Goal: Check status: Check status

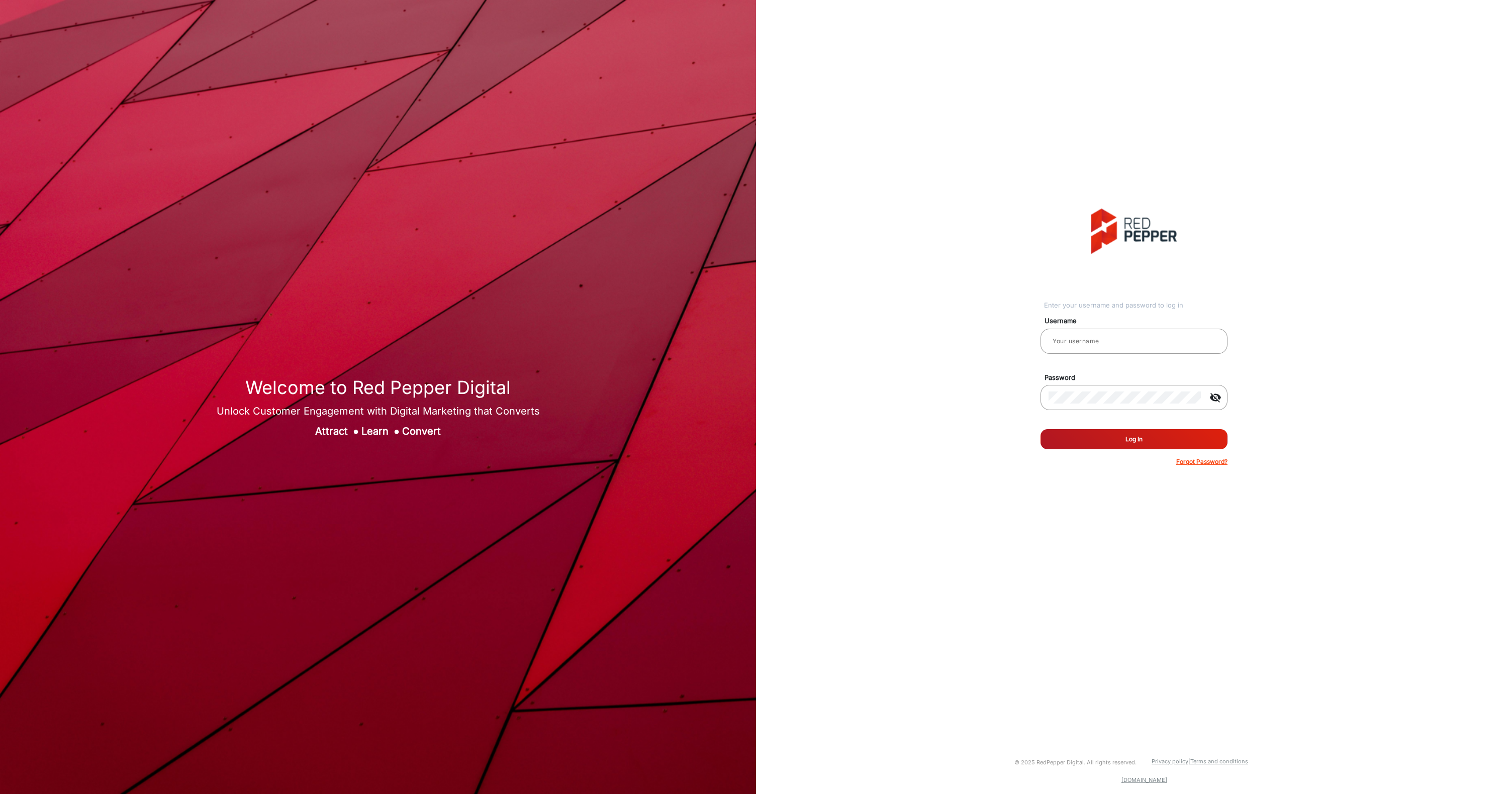
type input "[PERSON_NAME]"
click at [1122, 438] on button "Log In" at bounding box center [1134, 439] width 187 height 20
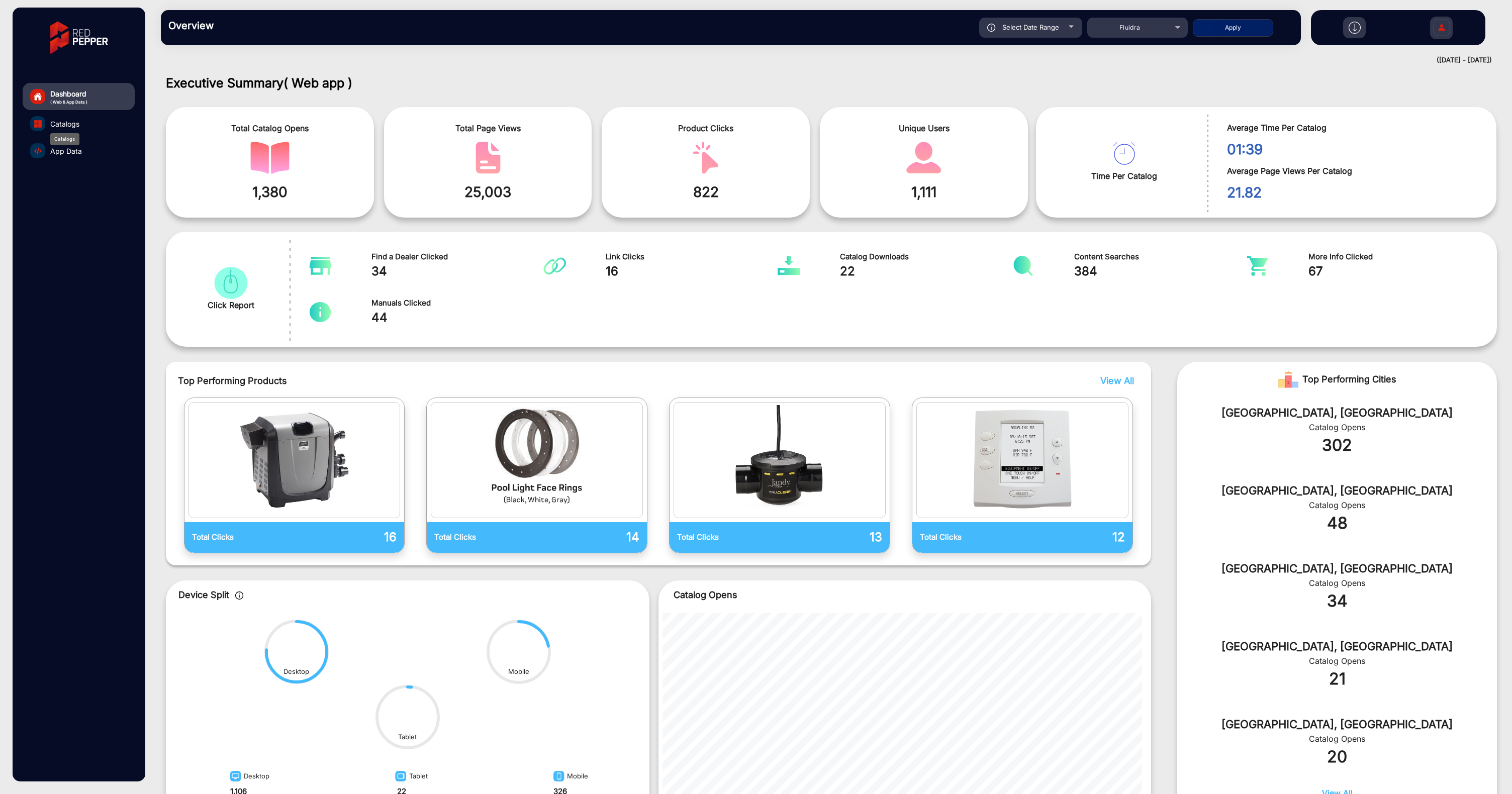
click at [79, 127] on span "Catalogs" at bounding box center [64, 124] width 29 height 11
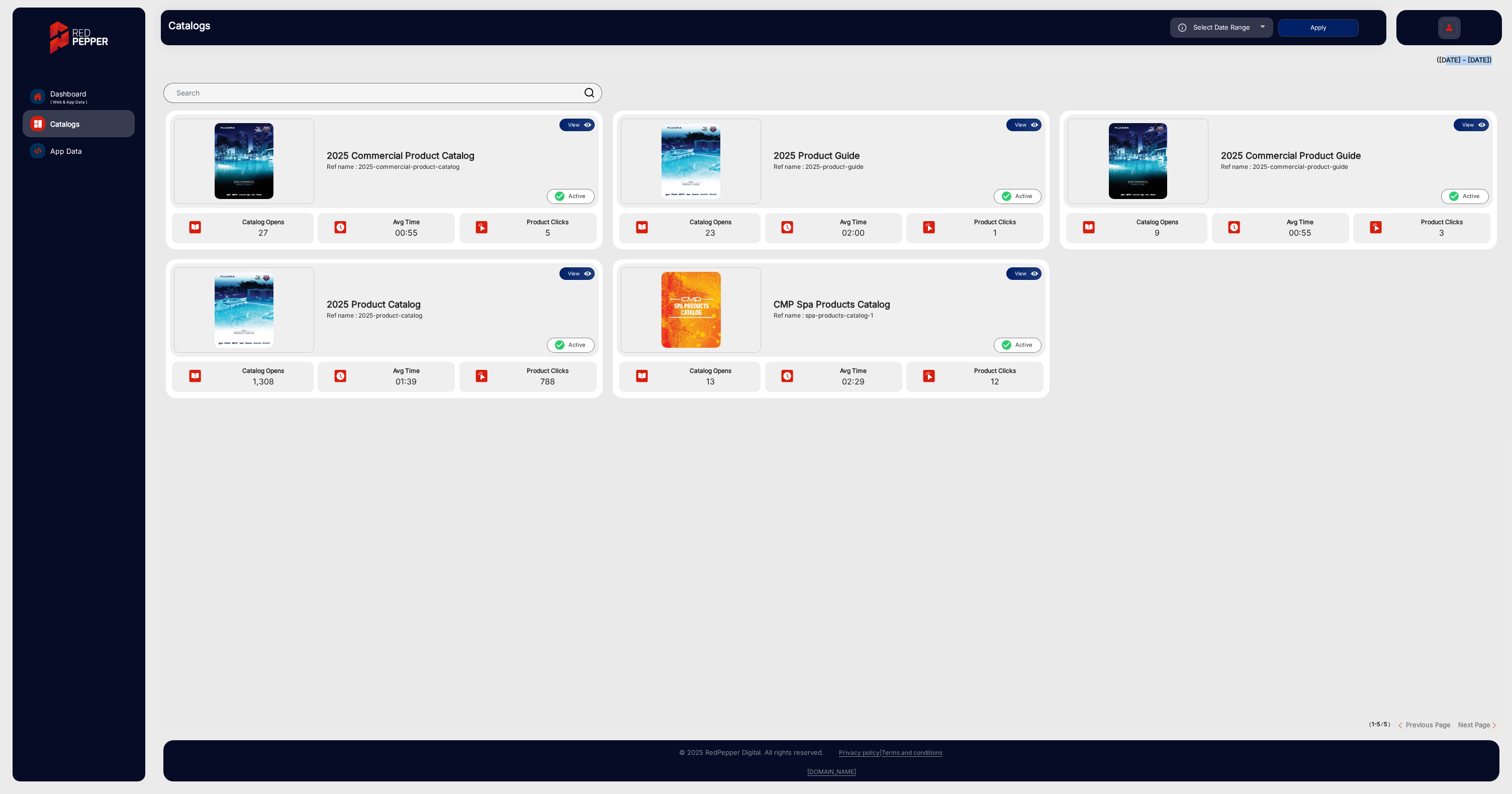
drag, startPoint x: 1412, startPoint y: 61, endPoint x: 1497, endPoint y: 64, distance: 85.1
click at [1497, 64] on mat-drawer-content "Catalogs Select Date Range [DATE] [DATE] – [DATE] [DATE] Fluidra Apply falsefal…" at bounding box center [831, 397] width 1362 height 794
click at [1423, 66] on mat-drawer-content "Catalogs Select Date Range [DATE] [DATE] – [DATE] [DATE] Fluidra Apply falsefal…" at bounding box center [831, 397] width 1362 height 794
drag, startPoint x: 1410, startPoint y: 57, endPoint x: 1493, endPoint y: 57, distance: 83.0
click at [1493, 57] on mat-drawer-content "Catalogs Select Date Range [DATE] [DATE] – [DATE] [DATE] Fluidra Apply falsefal…" at bounding box center [831, 397] width 1362 height 794
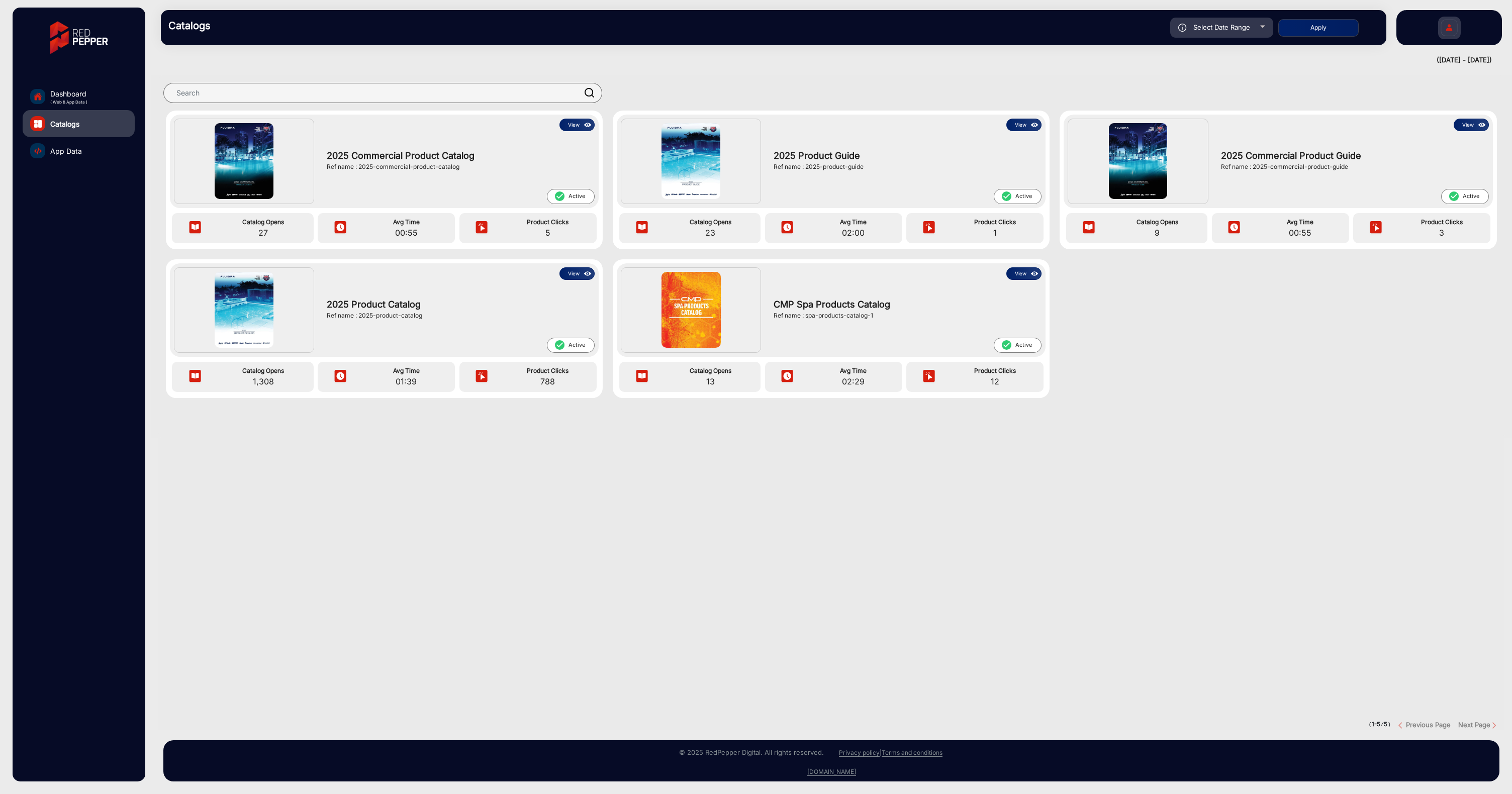
drag, startPoint x: 1306, startPoint y: 401, endPoint x: 1308, endPoint y: 367, distance: 34.1
click at [1306, 400] on div "View 2025 Commercial Product Catalog Ref name : 2025-commercial-product-catalog…" at bounding box center [831, 264] width 1362 height 307
click at [1215, 28] on span "Select Date Range" at bounding box center [1222, 27] width 57 height 8
type input "[DATE]"
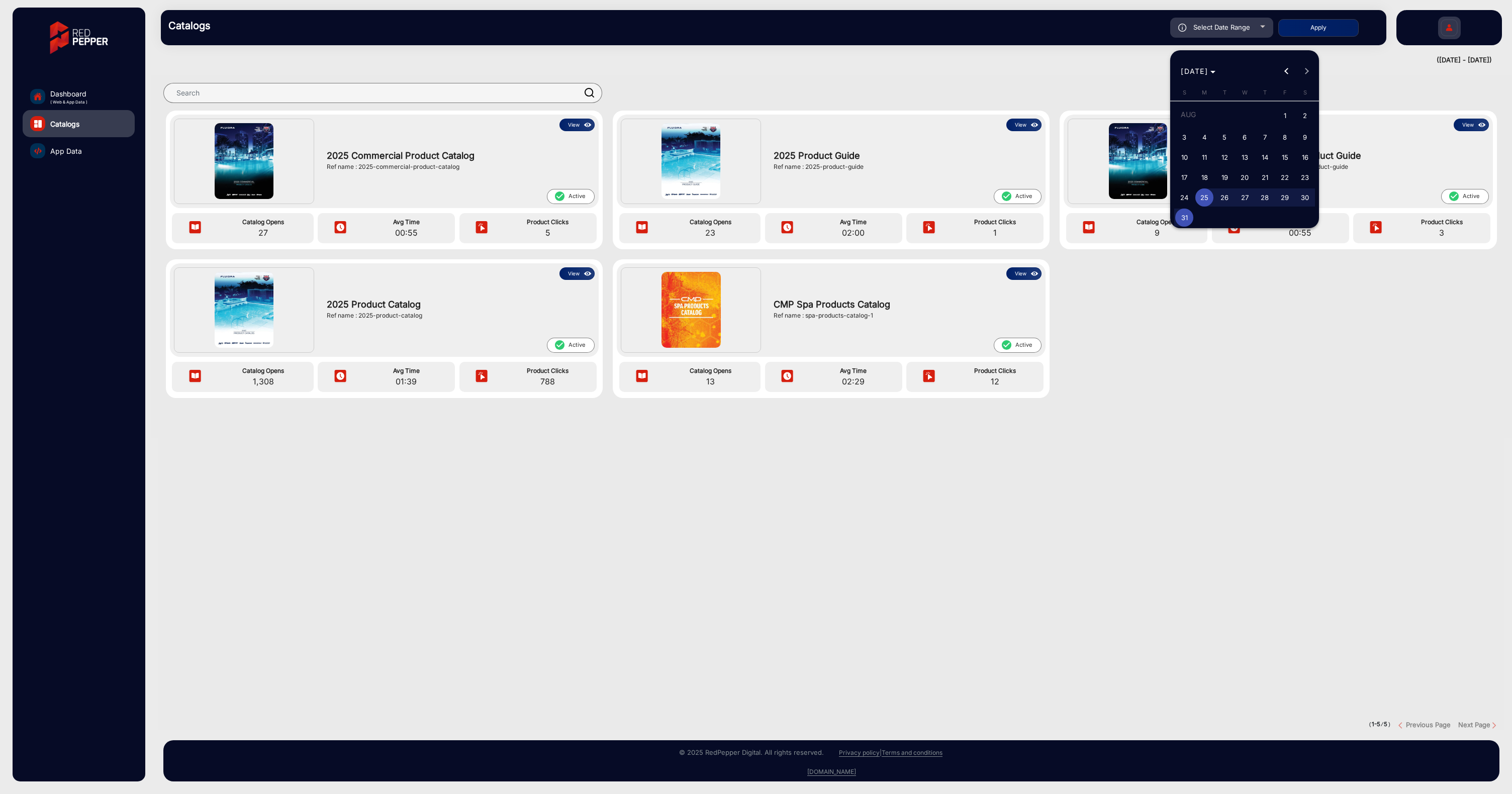
click at [1287, 121] on span "1" at bounding box center [1285, 116] width 18 height 20
type input "[DATE]"
click at [1189, 217] on span "31" at bounding box center [1184, 218] width 18 height 18
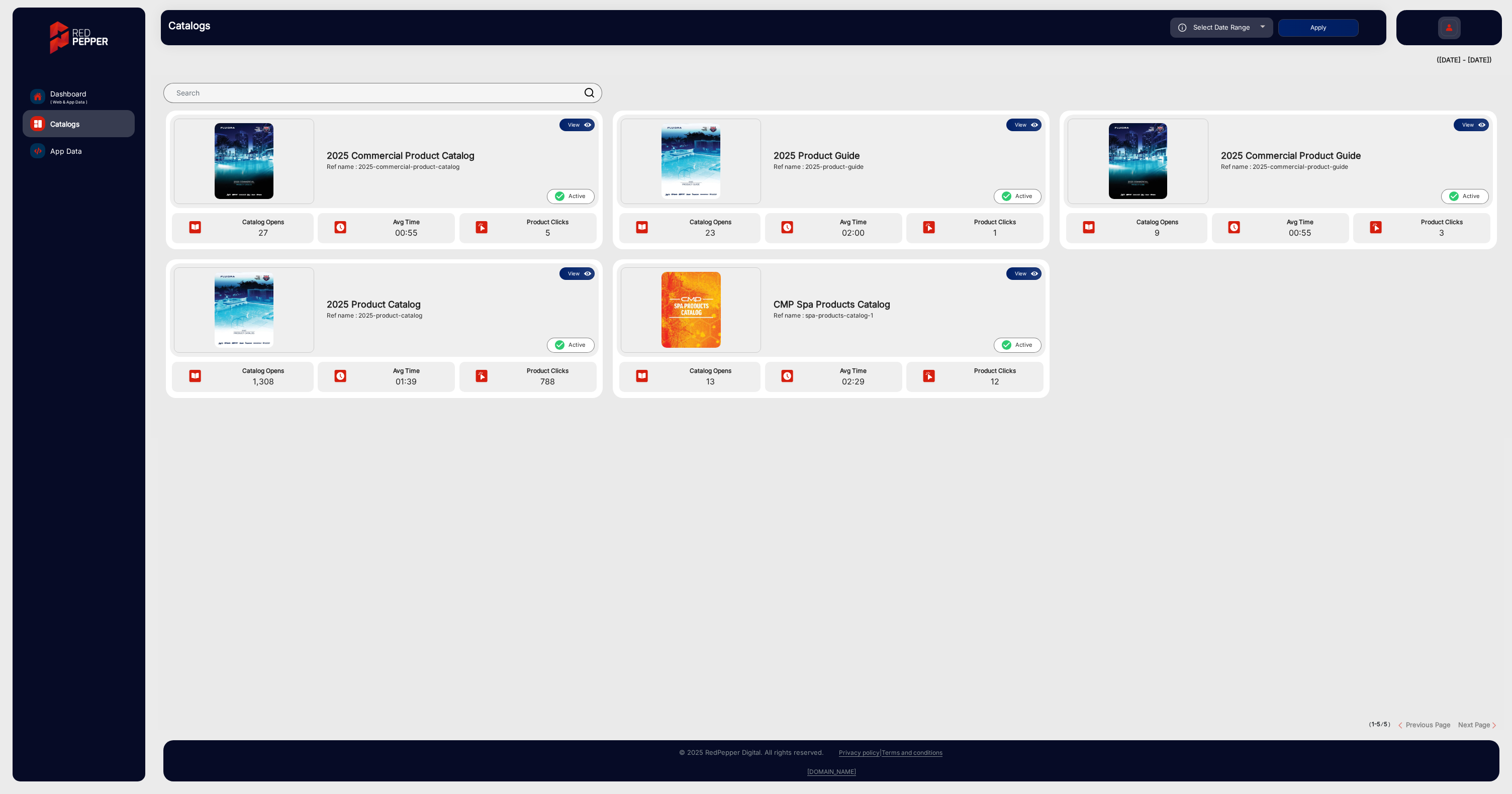
type input "[DATE]"
click at [1245, 29] on span "Select Date Range" at bounding box center [1222, 27] width 57 height 8
type input "[DATE]"
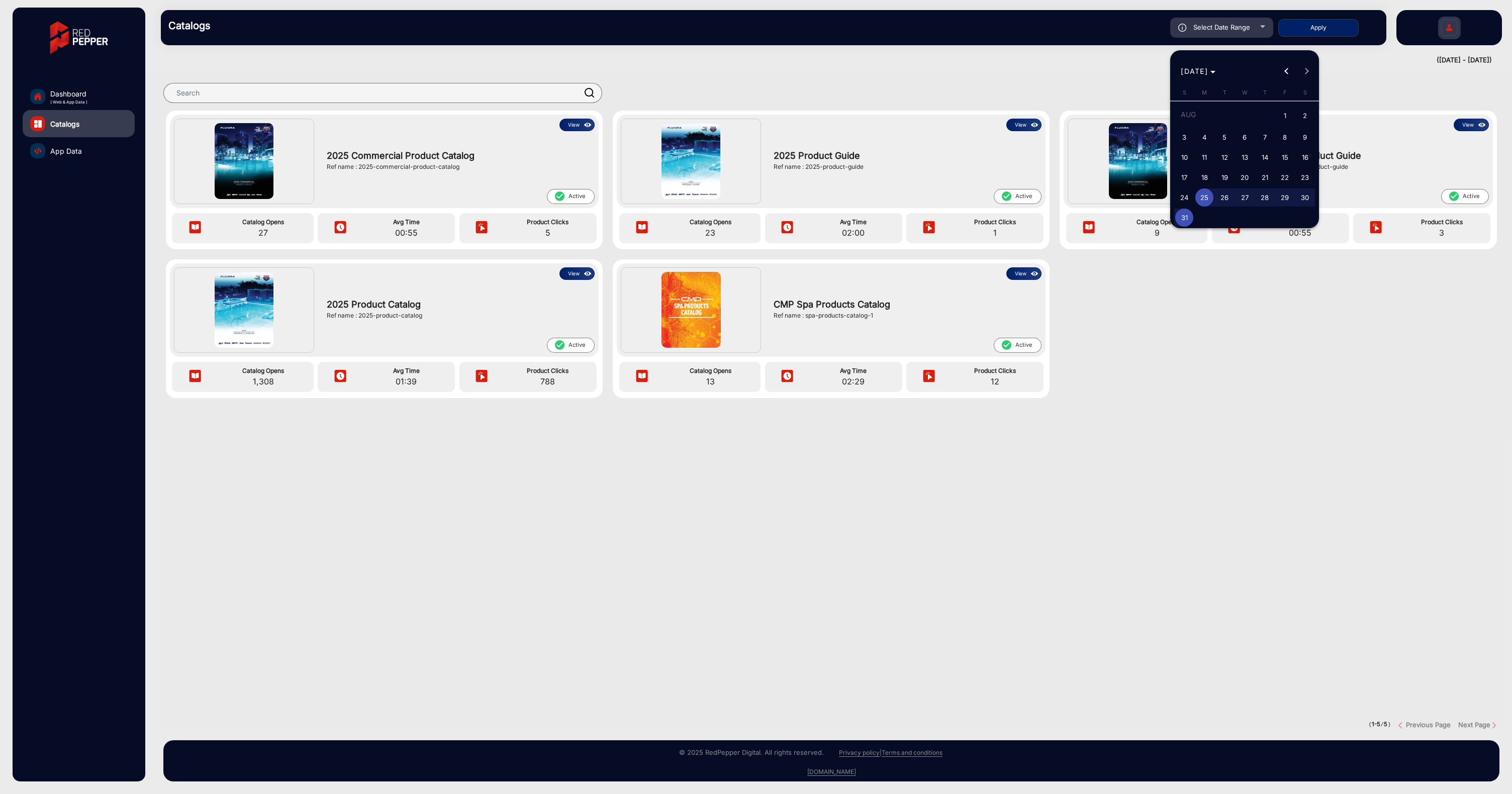
click at [1280, 116] on span "1" at bounding box center [1285, 116] width 18 height 20
type input "[DATE]"
click at [1187, 213] on span "31" at bounding box center [1184, 218] width 18 height 18
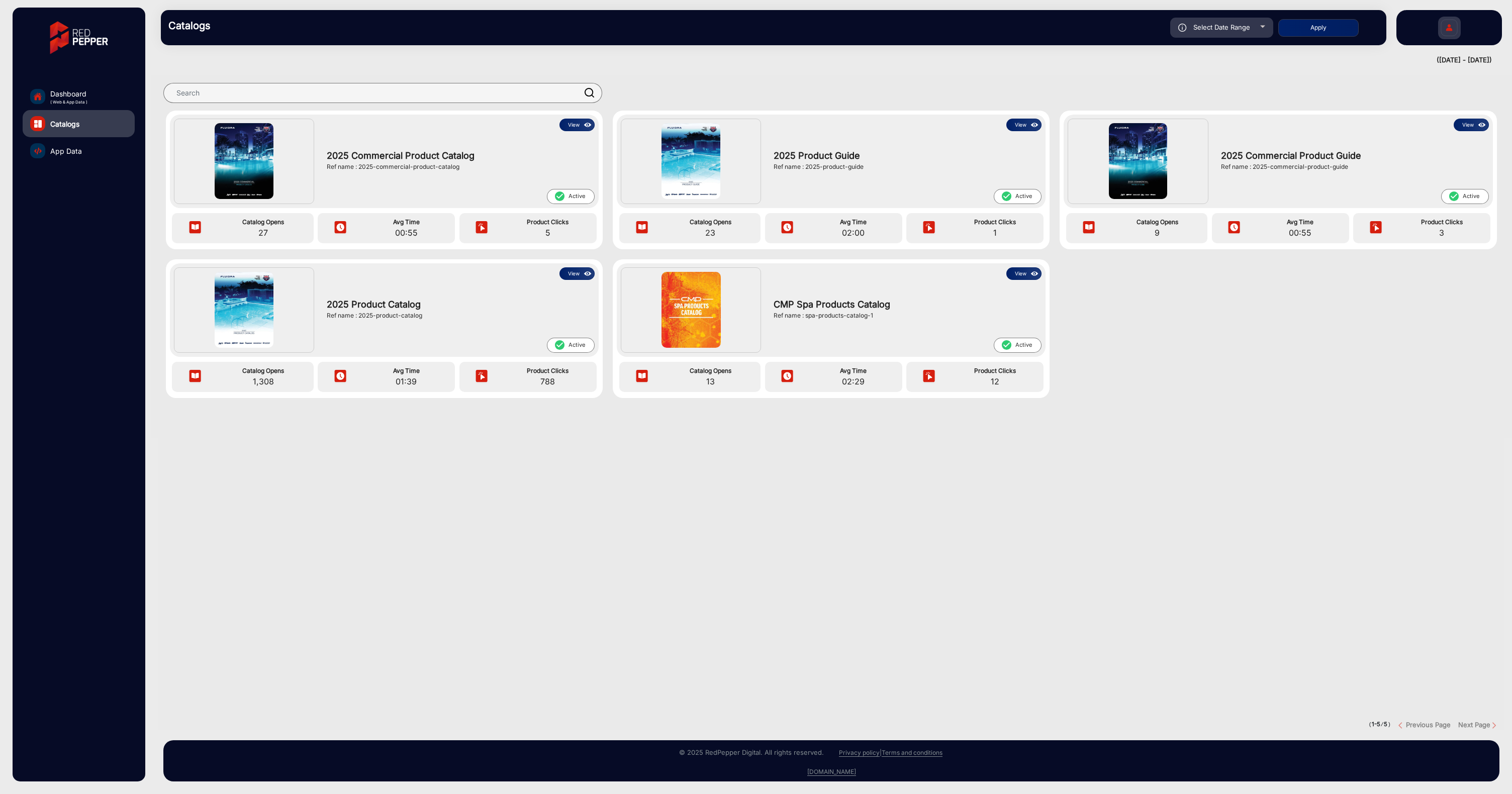
type input "[DATE]"
click at [1330, 30] on button "Apply" at bounding box center [1318, 28] width 81 height 18
type input "[DATE]"
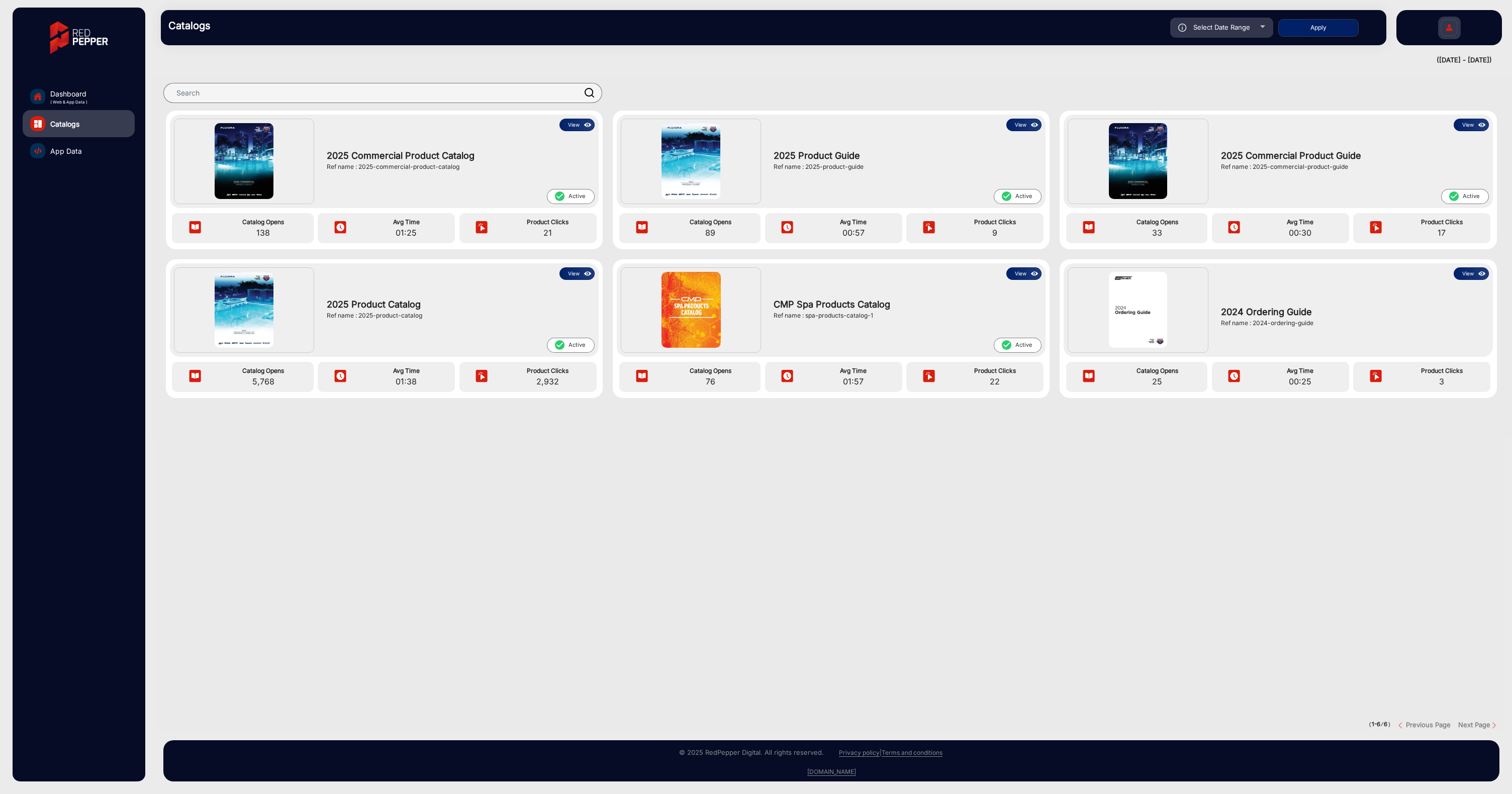
click at [1025, 126] on button "View" at bounding box center [1024, 125] width 35 height 13
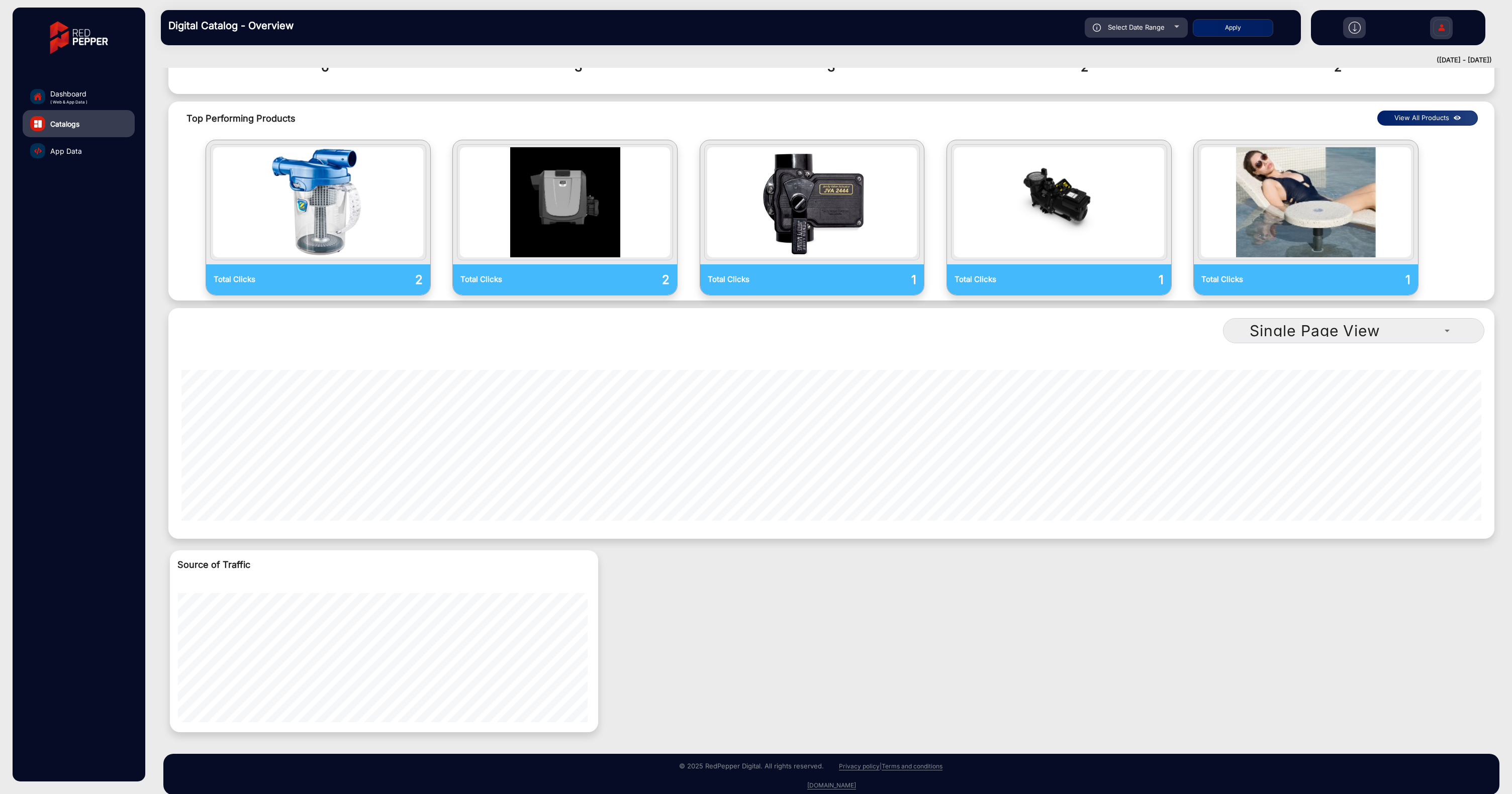
scroll to position [511, 0]
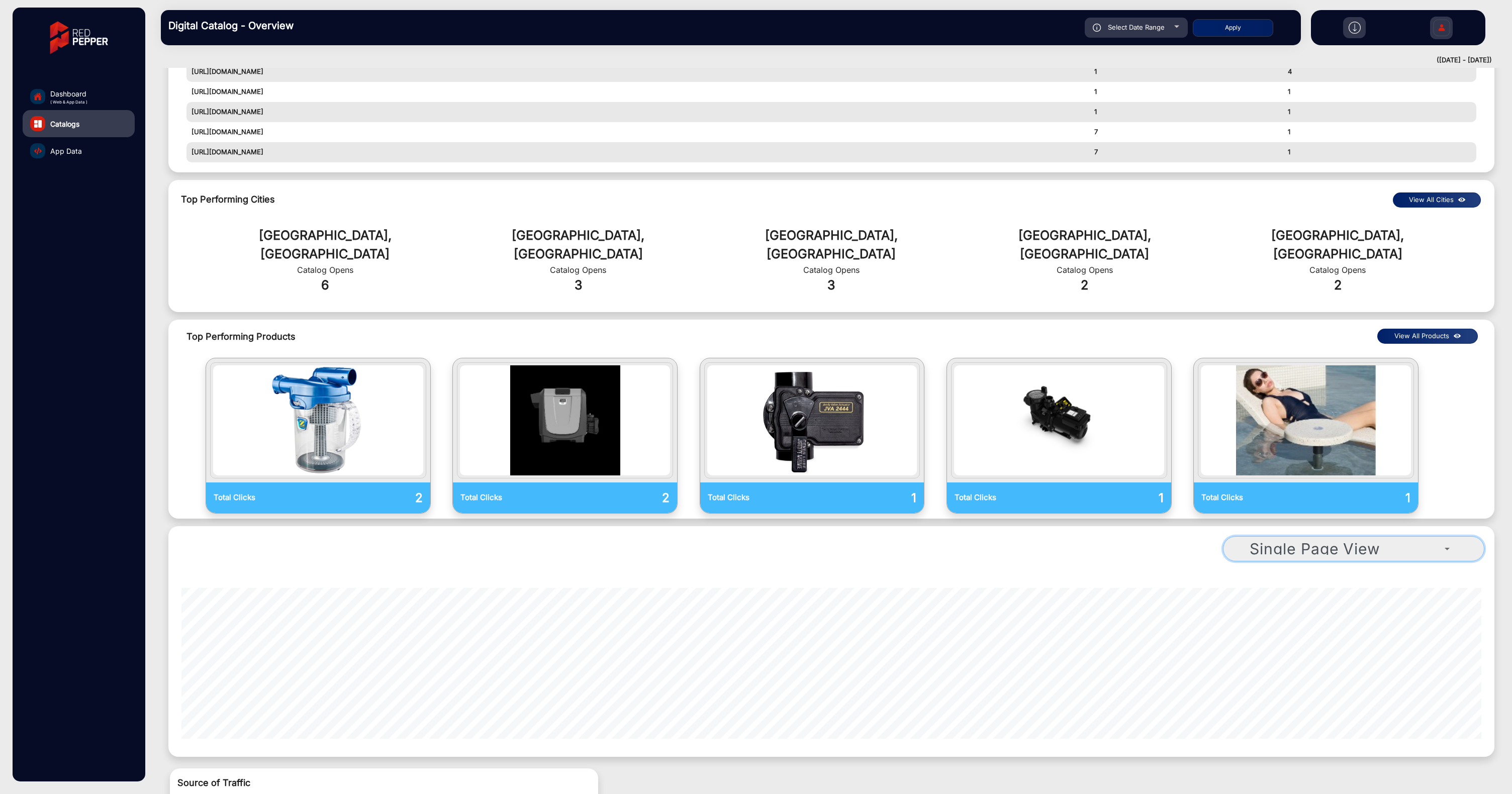
click at [1442, 543] on icon at bounding box center [1447, 548] width 12 height 12
click at [1294, 612] on span "Double Page View" at bounding box center [1268, 610] width 69 height 12
click at [1323, 540] on span "Double Page View" at bounding box center [1318, 549] width 138 height 18
click at [1292, 586] on span "Single Page View" at bounding box center [1266, 586] width 65 height 12
click at [1318, 540] on span "Single Page View" at bounding box center [1315, 549] width 131 height 18
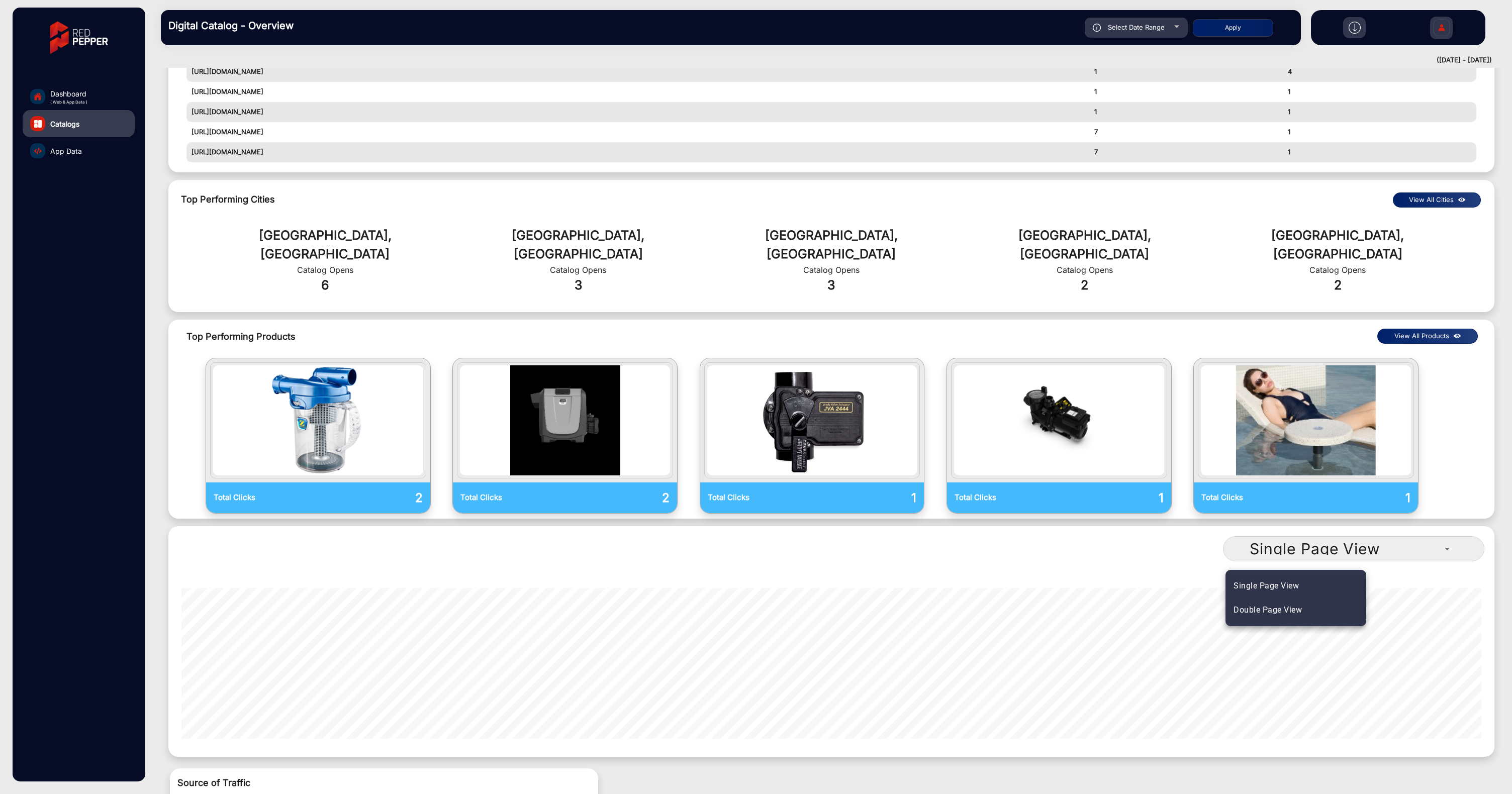
click at [1282, 610] on span "Double Page View" at bounding box center [1268, 610] width 69 height 12
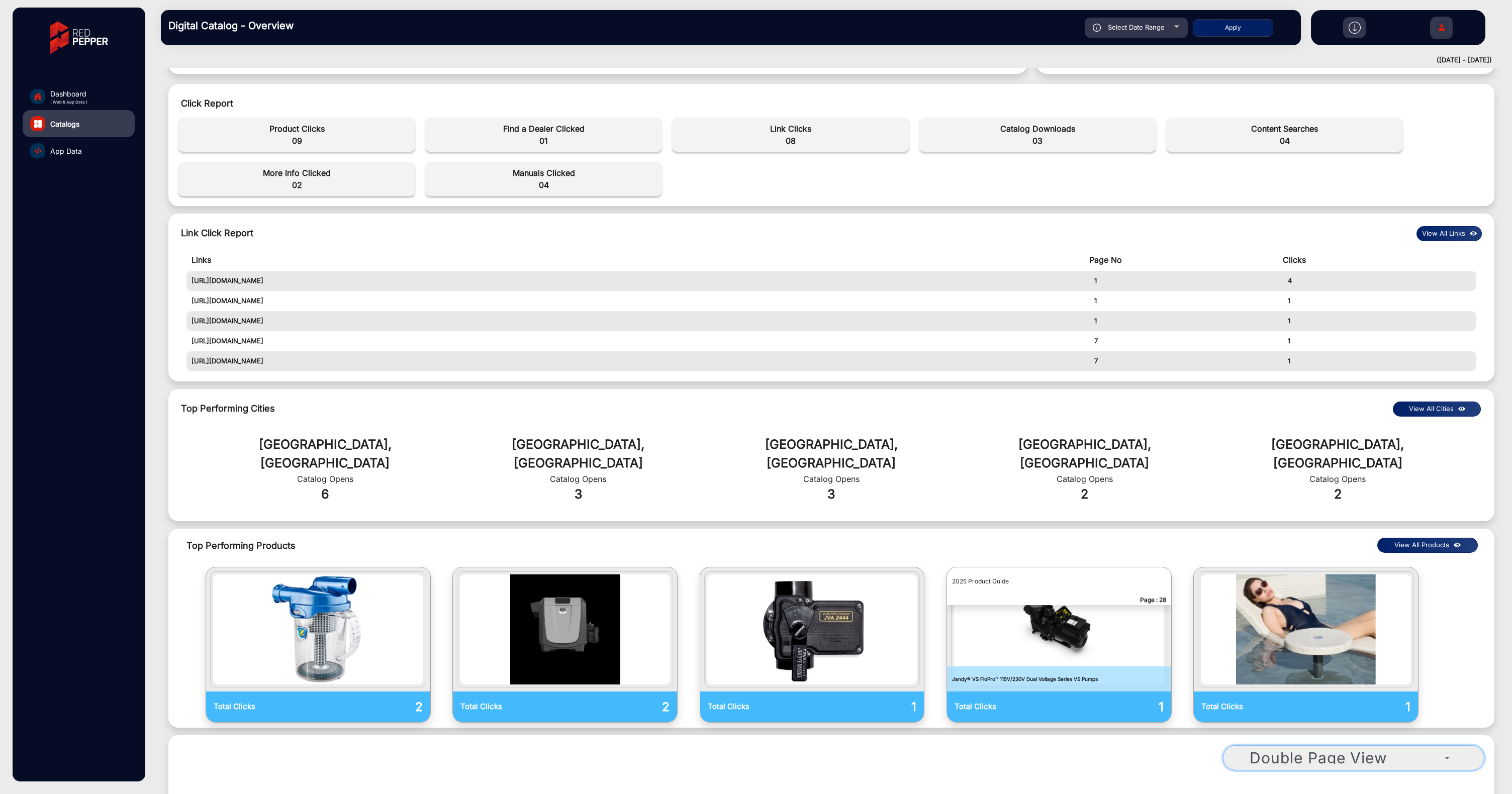
scroll to position [225, 0]
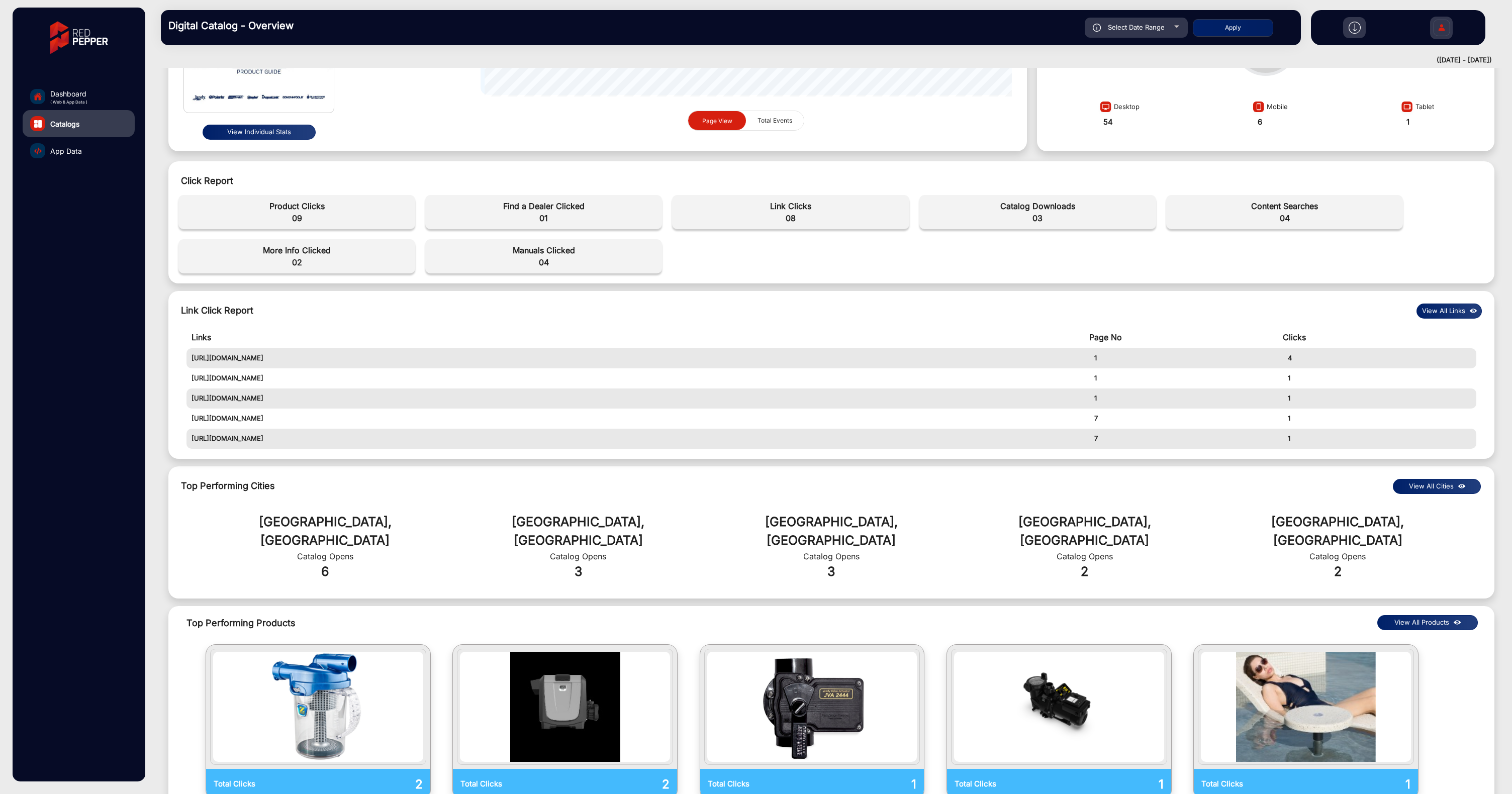
drag, startPoint x: 191, startPoint y: 360, endPoint x: 288, endPoint y: 355, distance: 97.1
click at [288, 355] on td "[URL][DOMAIN_NAME]" at bounding box center [638, 358] width 903 height 20
click at [269, 365] on td "[URL][DOMAIN_NAME]" at bounding box center [638, 358] width 903 height 20
drag, startPoint x: 200, startPoint y: 355, endPoint x: 279, endPoint y: 406, distance: 94.0
click at [279, 406] on table "Links Page No Clicks [URL][DOMAIN_NAME] 1 4 [URL][DOMAIN_NAME] 1 1 [URL][DOMAIN…" at bounding box center [832, 388] width 1290 height 123
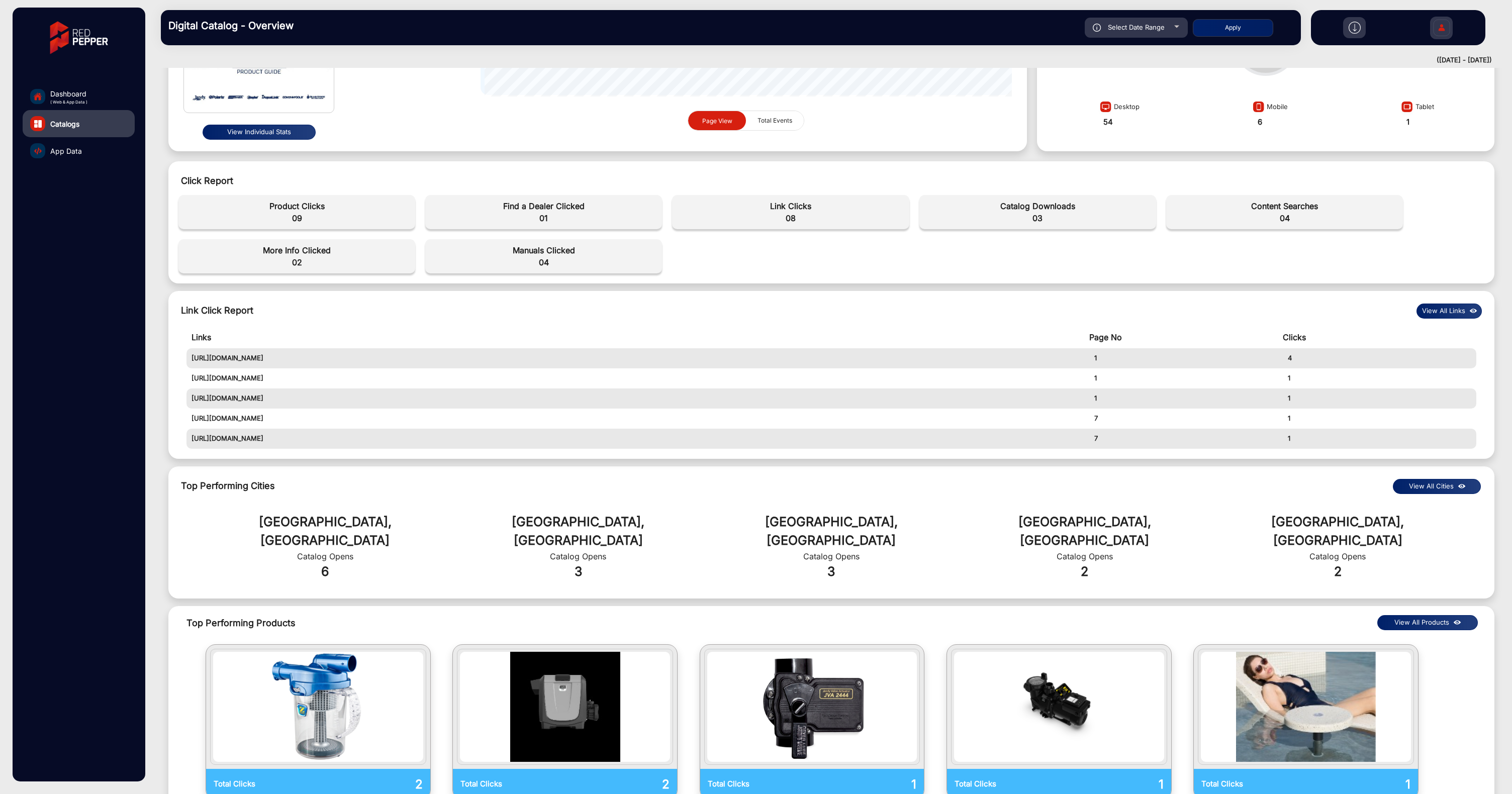
click at [1094, 360] on td "1" at bounding box center [1186, 358] width 194 height 20
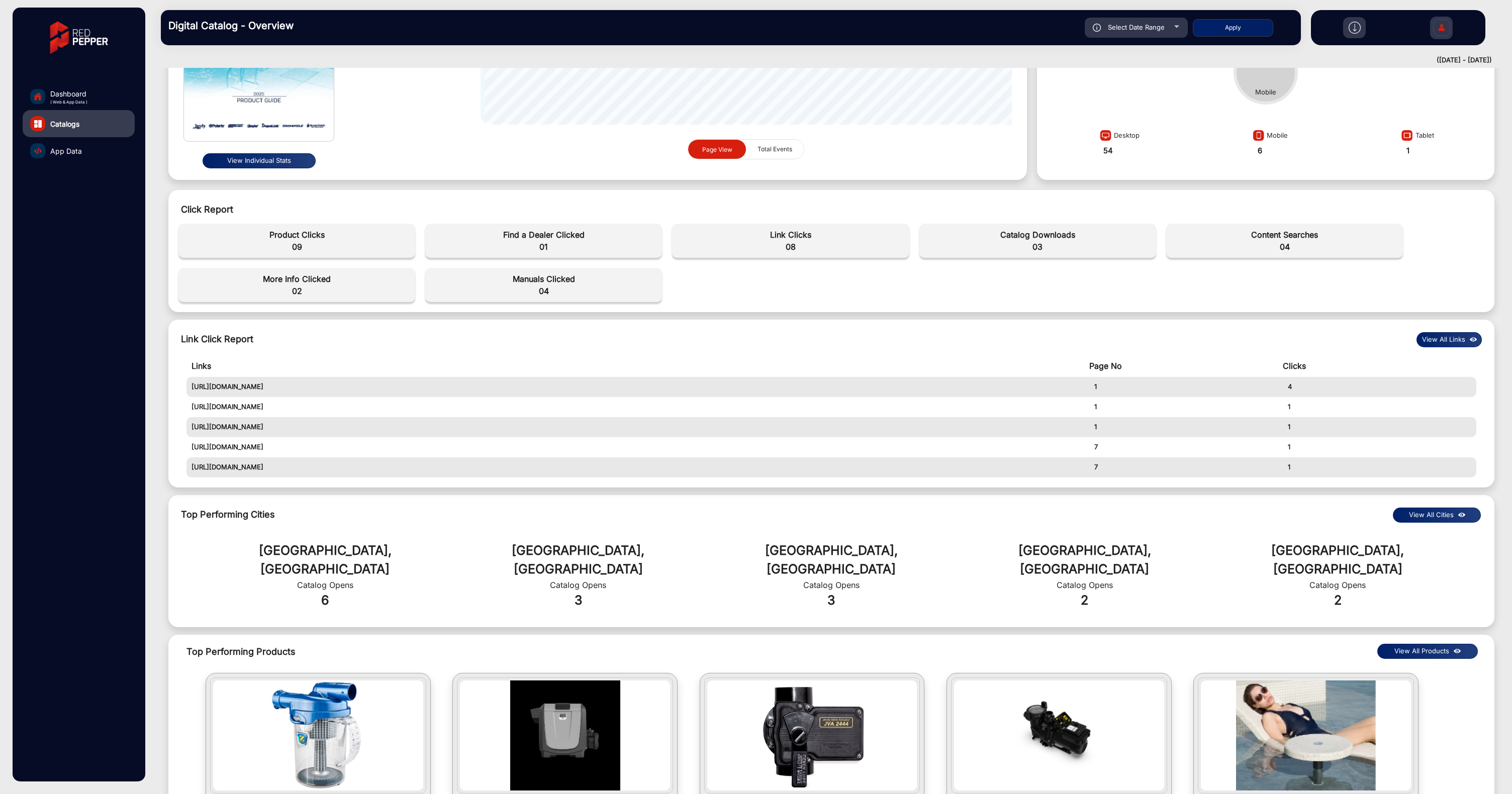
scroll to position [0, 0]
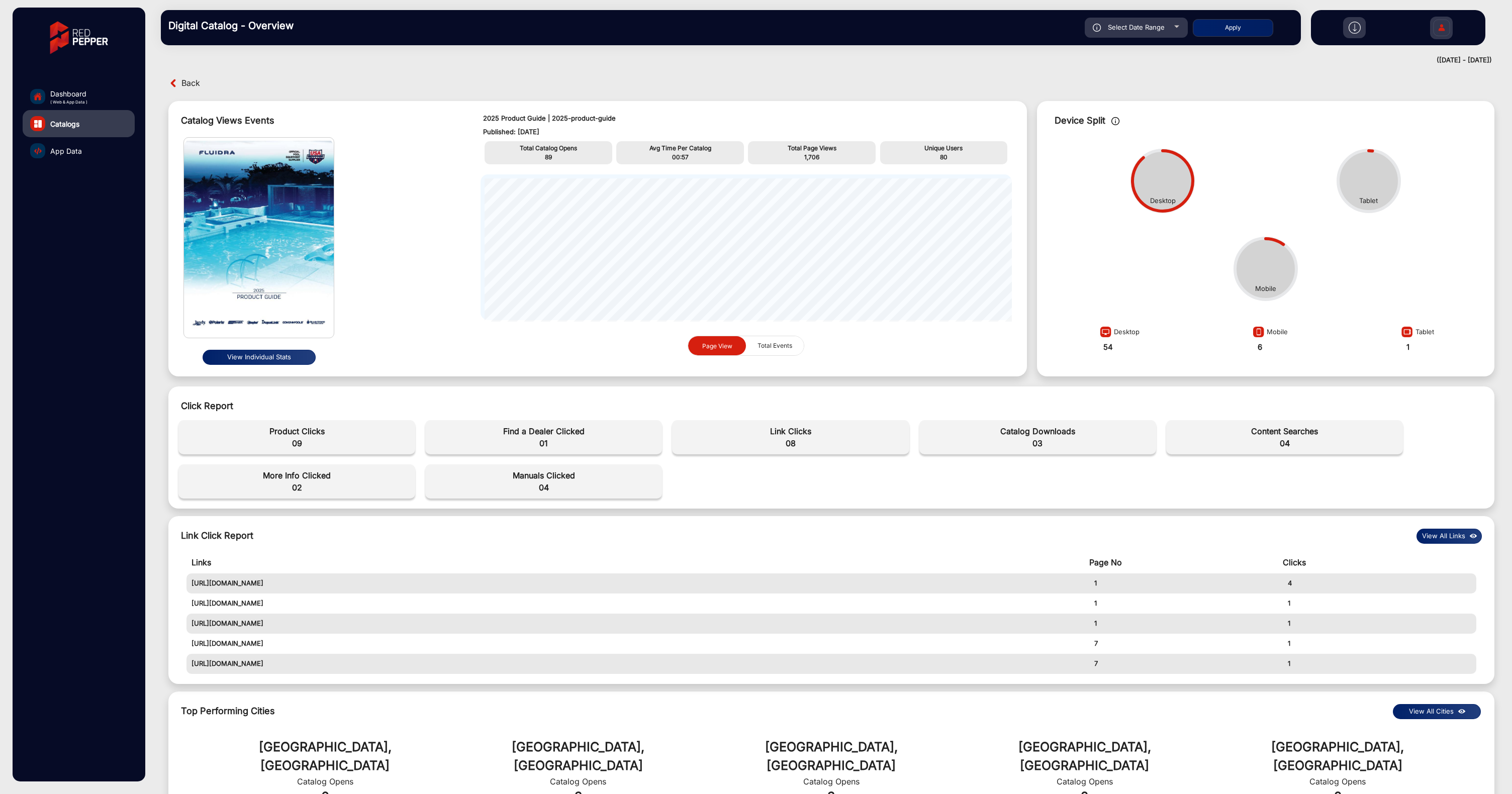
click at [74, 153] on span "App Data" at bounding box center [66, 150] width 32 height 11
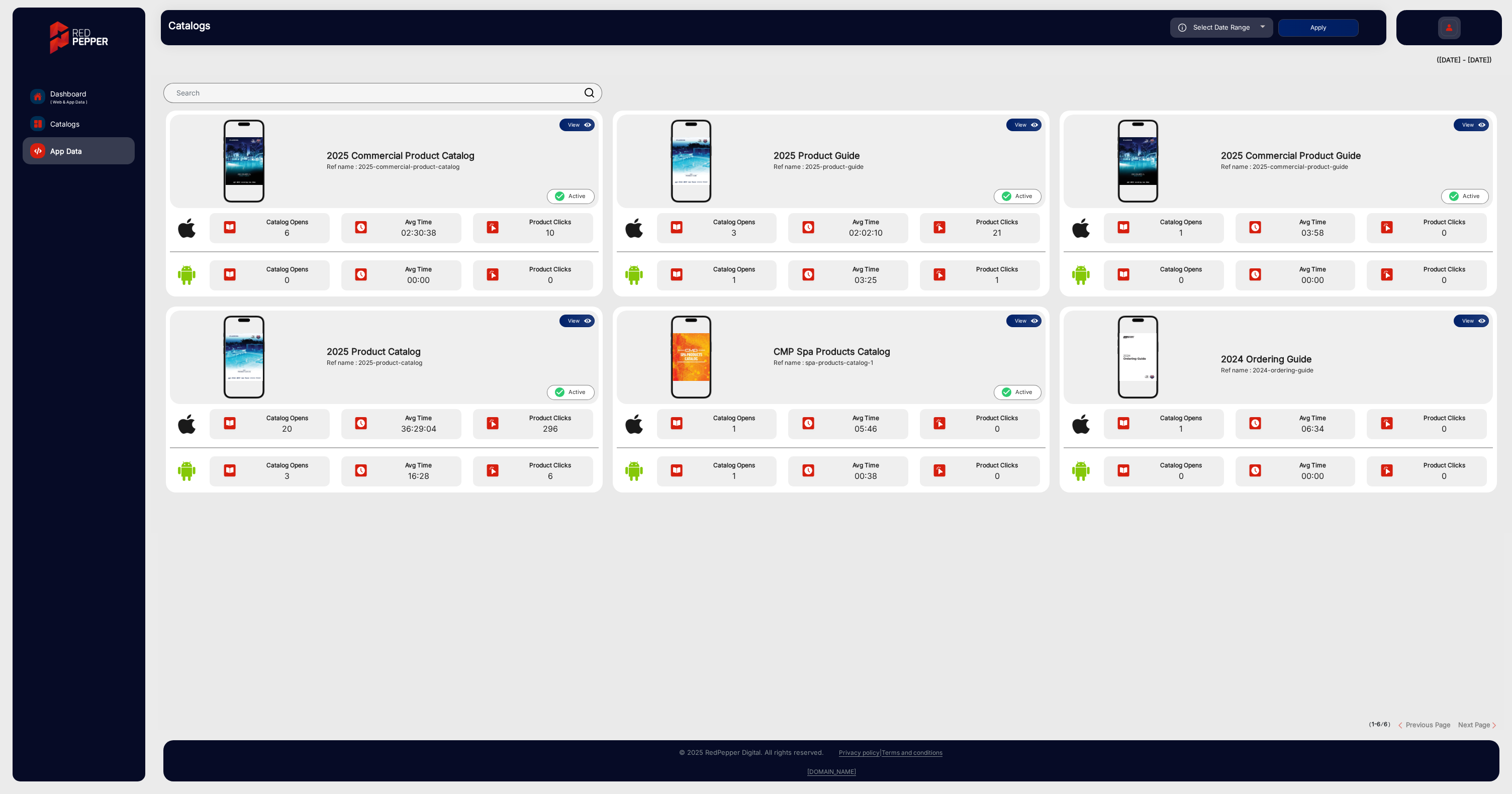
drag, startPoint x: 1409, startPoint y: 60, endPoint x: 1494, endPoint y: 60, distance: 85.0
click at [1494, 60] on mat-drawer-content "Catalogs Select Date Range [DATE] [DATE] – [DATE] [DATE] Fluidra Apply falsefal…" at bounding box center [831, 397] width 1362 height 794
click at [1442, 60] on div "([DATE] - [DATE])" at bounding box center [821, 60] width 1341 height 10
click at [1290, 81] on div at bounding box center [831, 93] width 1362 height 35
click at [1244, 32] on div "Select Date Range" at bounding box center [1222, 28] width 103 height 20
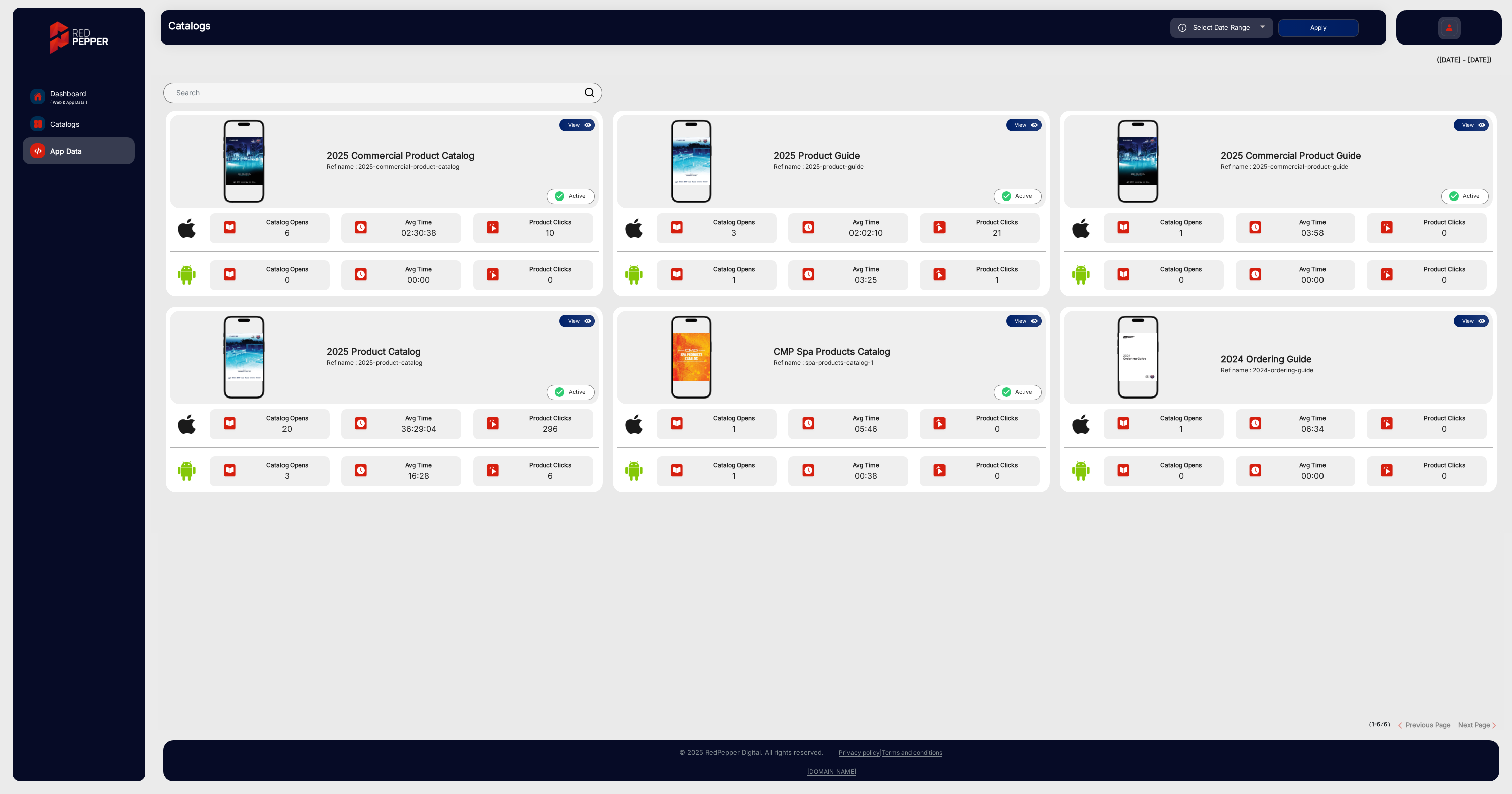
type input "[DATE]"
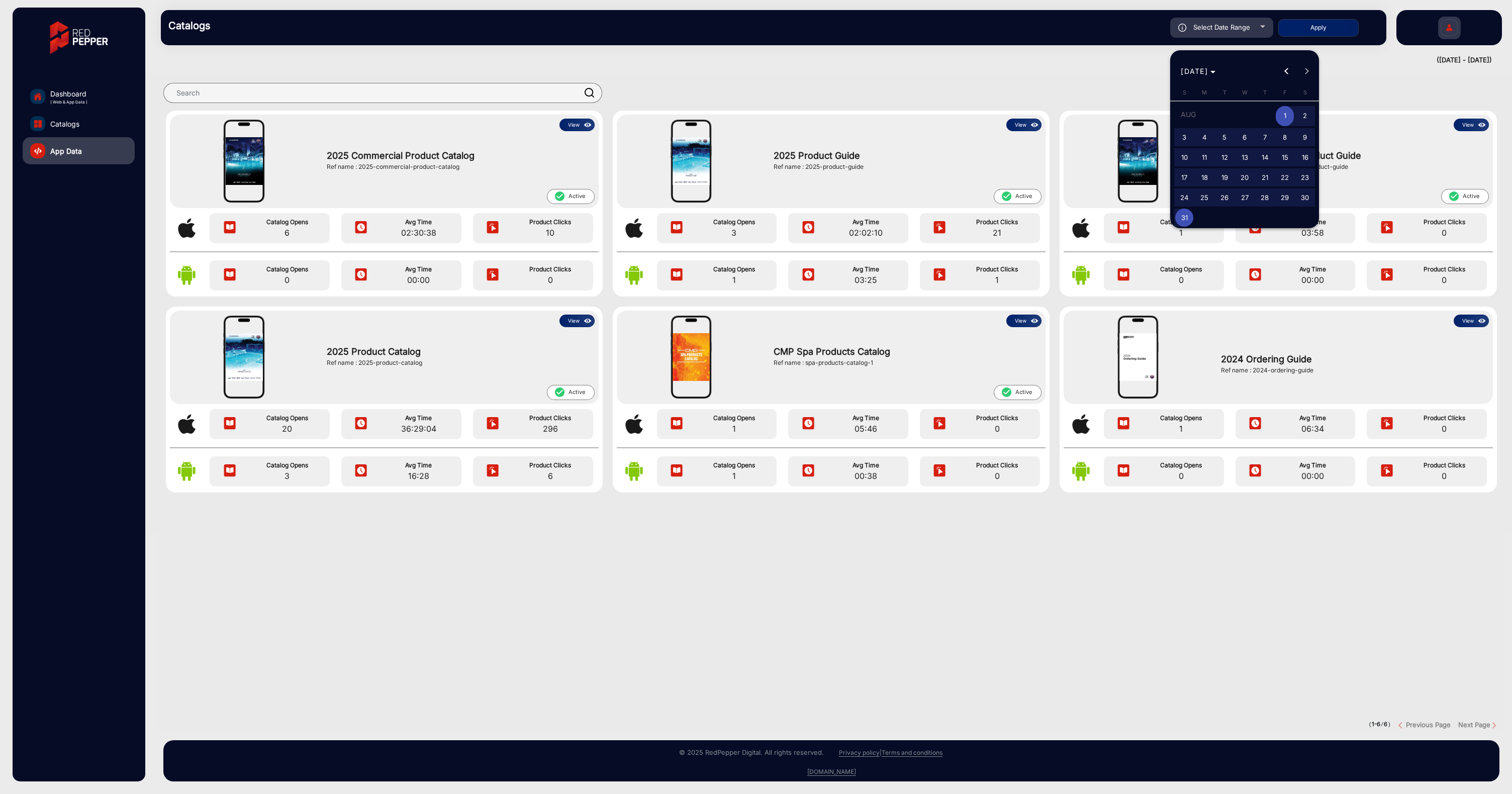
click at [1159, 713] on div at bounding box center [756, 397] width 1512 height 794
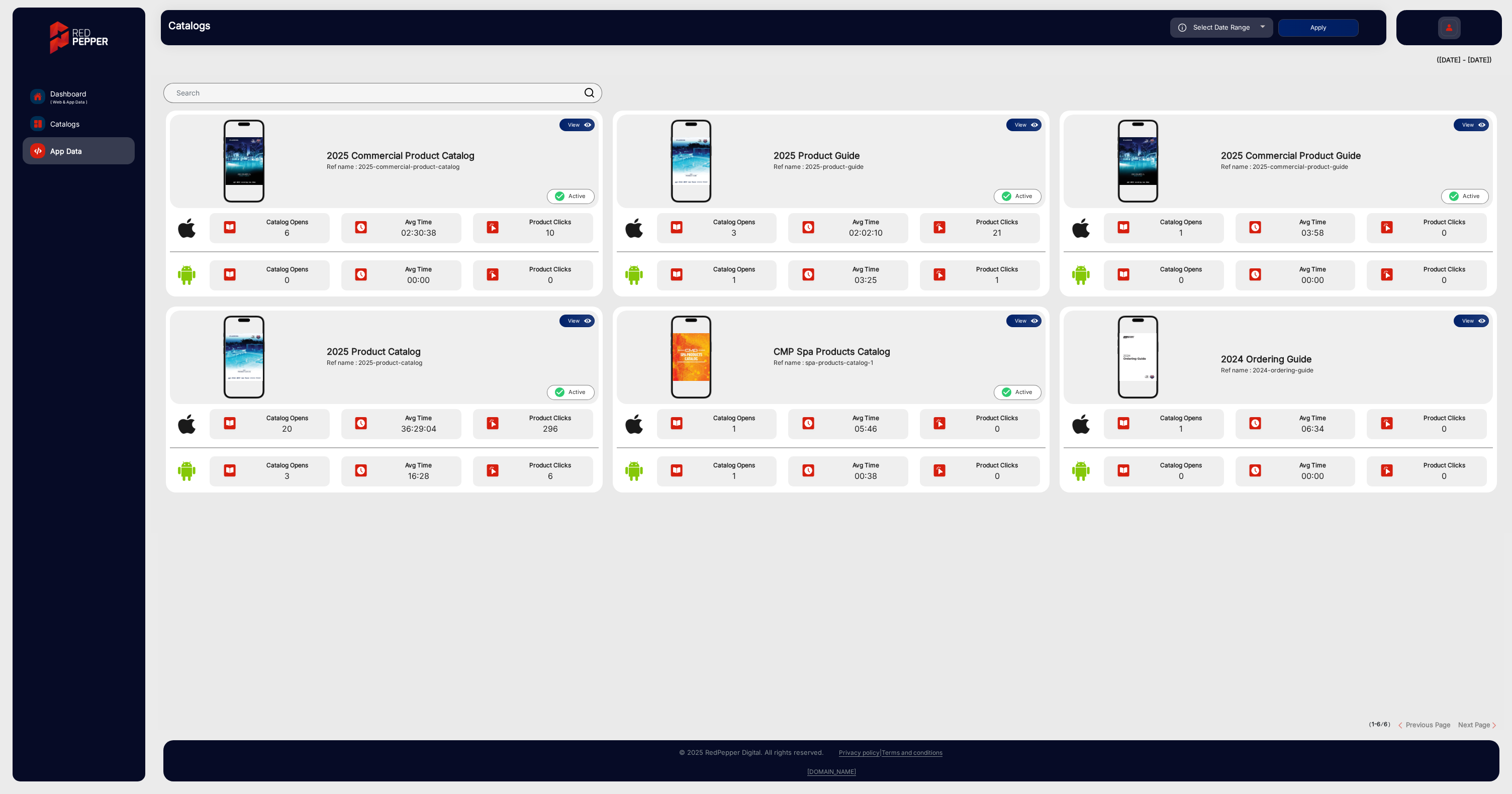
click at [1263, 28] on div "Select Date Range" at bounding box center [1222, 28] width 103 height 20
type input "[DATE]"
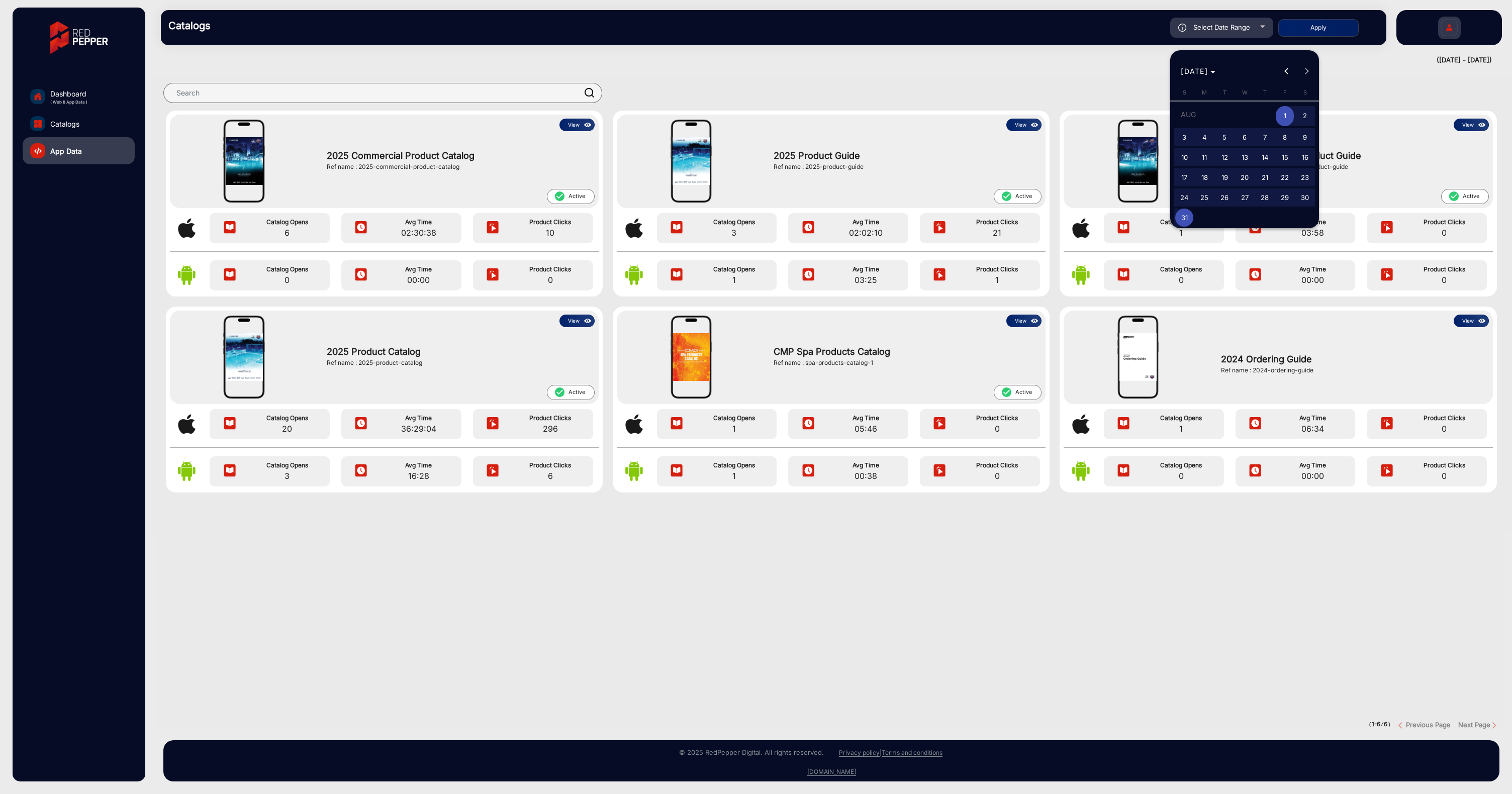
click at [1208, 76] on span "[DATE]" at bounding box center [1194, 71] width 27 height 8
click at [1278, 581] on div at bounding box center [756, 397] width 1512 height 794
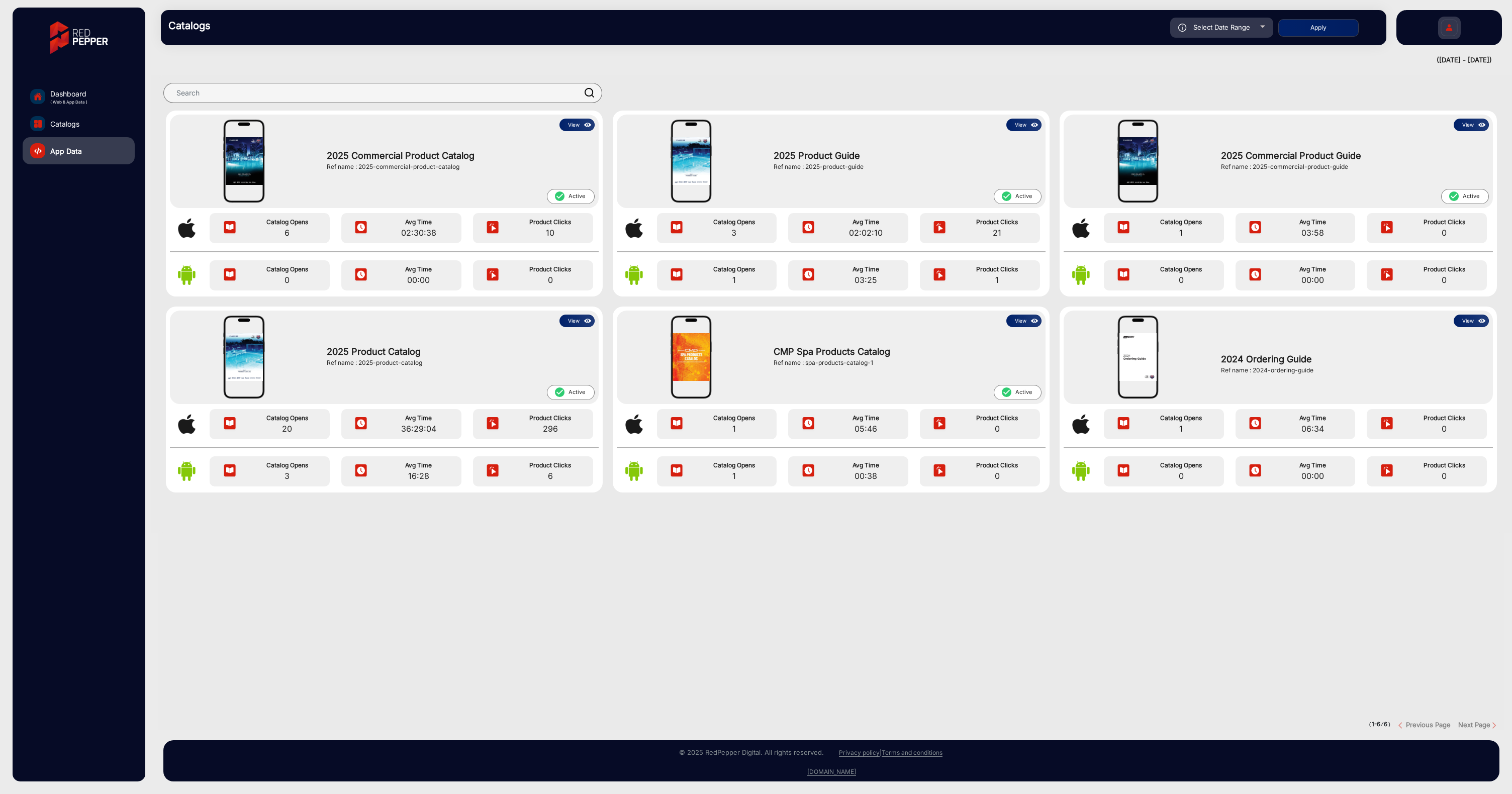
click at [618, 596] on div "View 2025 Commercial Product Catalog Ref name : 2025-commercial-product-catalog…" at bounding box center [831, 403] width 1346 height 655
click at [572, 120] on button "View" at bounding box center [577, 125] width 35 height 13
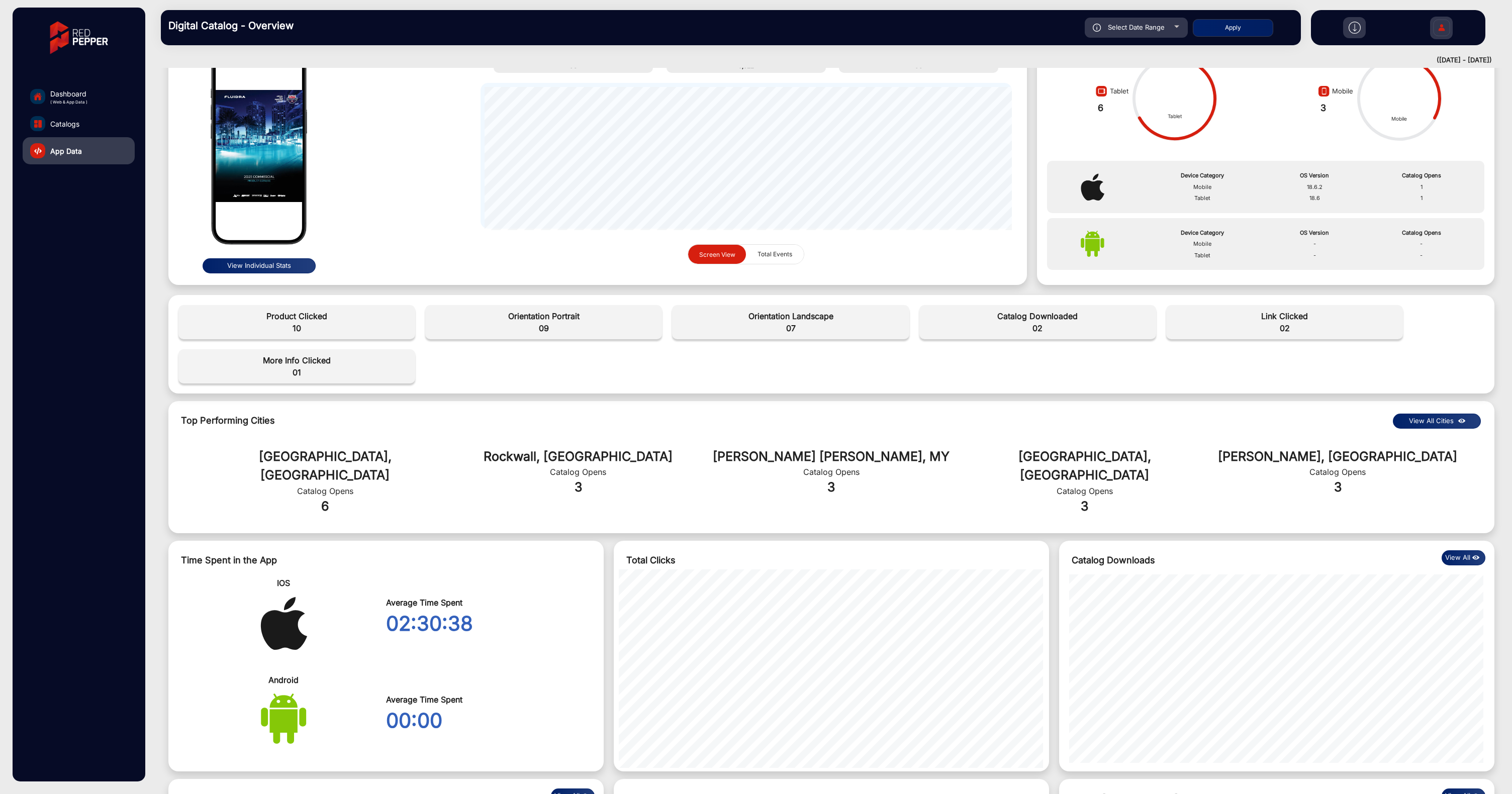
scroll to position [109, 0]
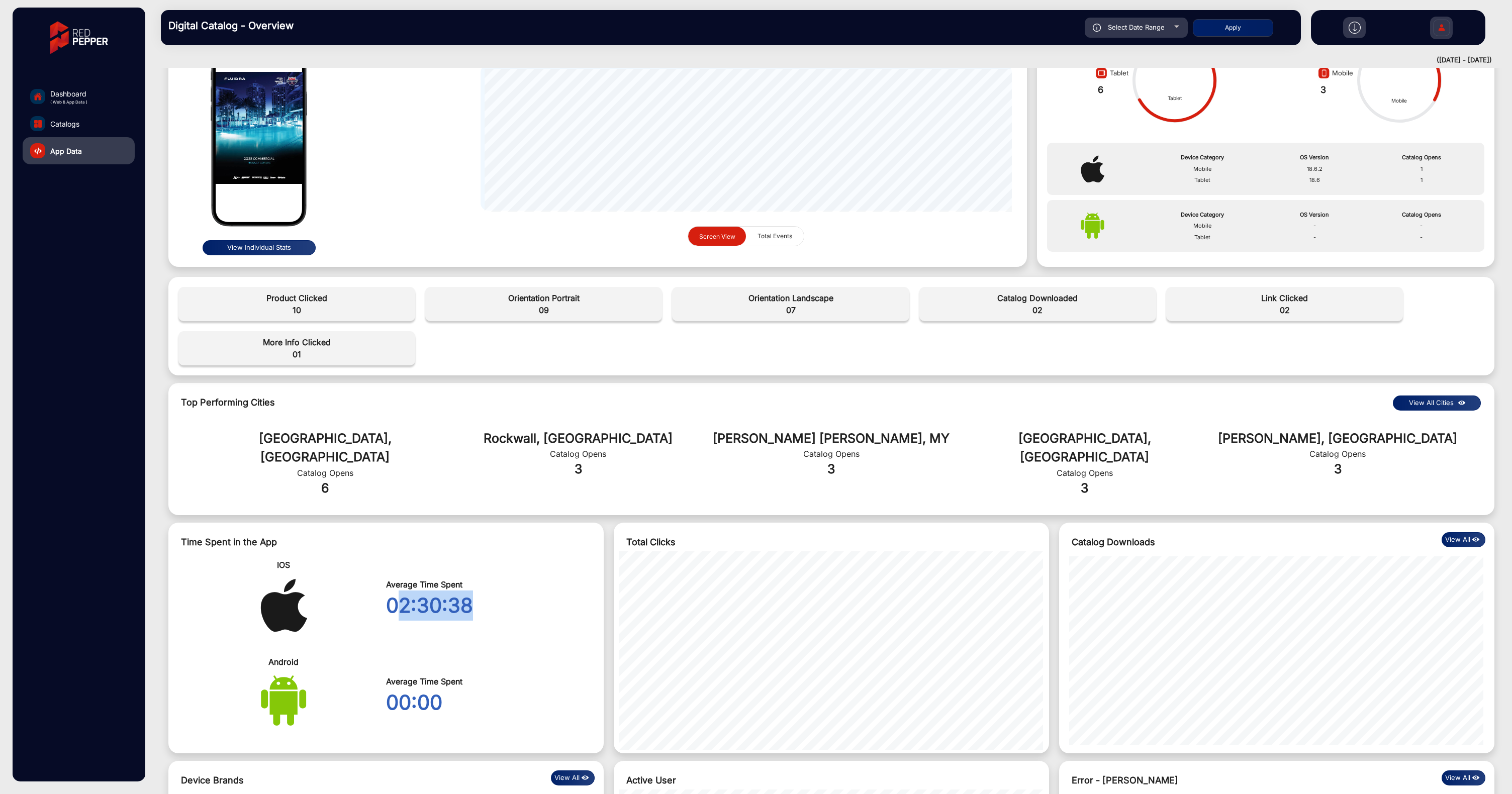
drag, startPoint x: 403, startPoint y: 593, endPoint x: 479, endPoint y: 593, distance: 76.0
click at [478, 593] on div "02:30:38" at bounding box center [488, 605] width 205 height 30
click at [516, 593] on div "02:30:38" at bounding box center [488, 605] width 205 height 30
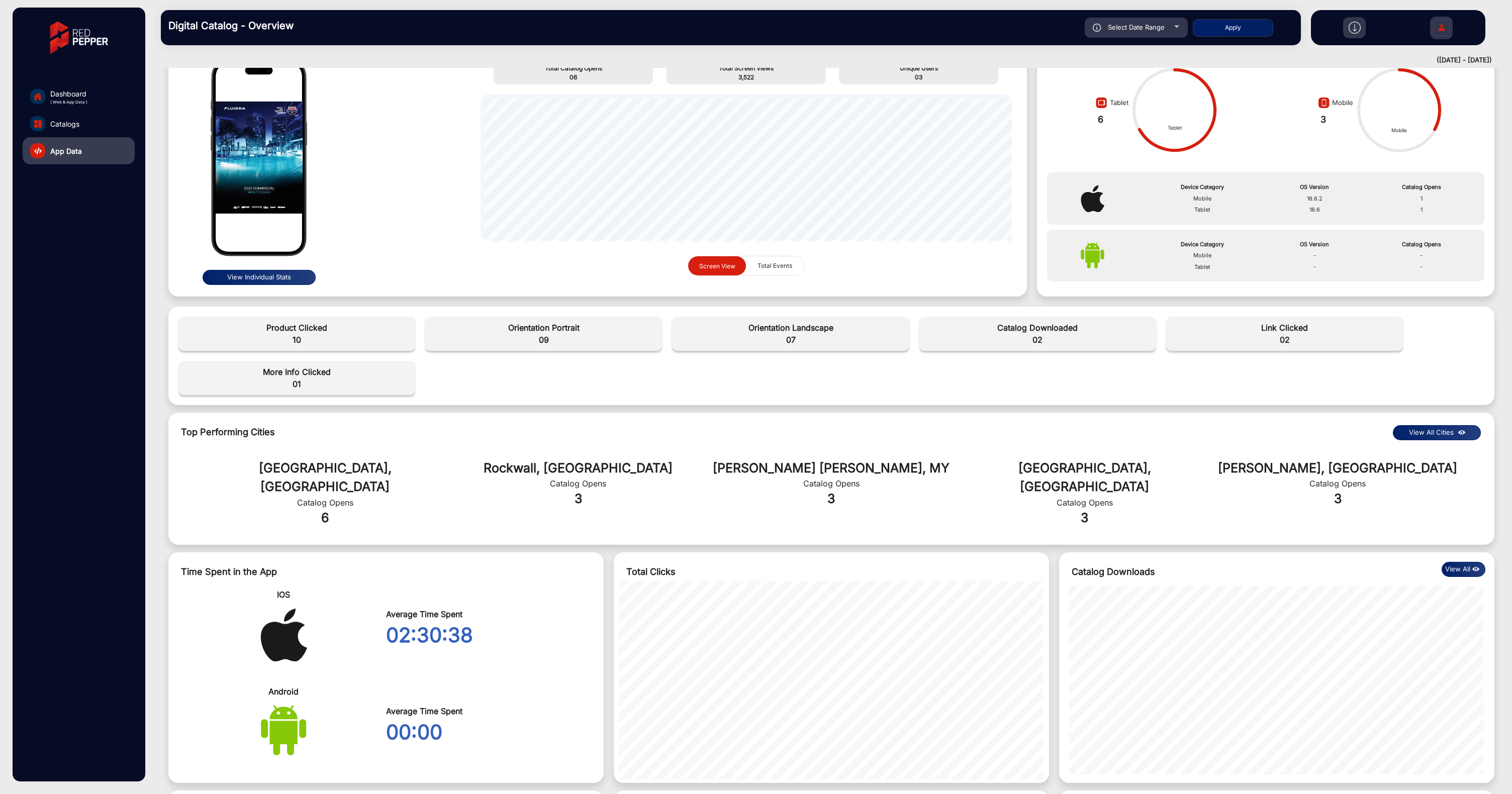
scroll to position [0, 0]
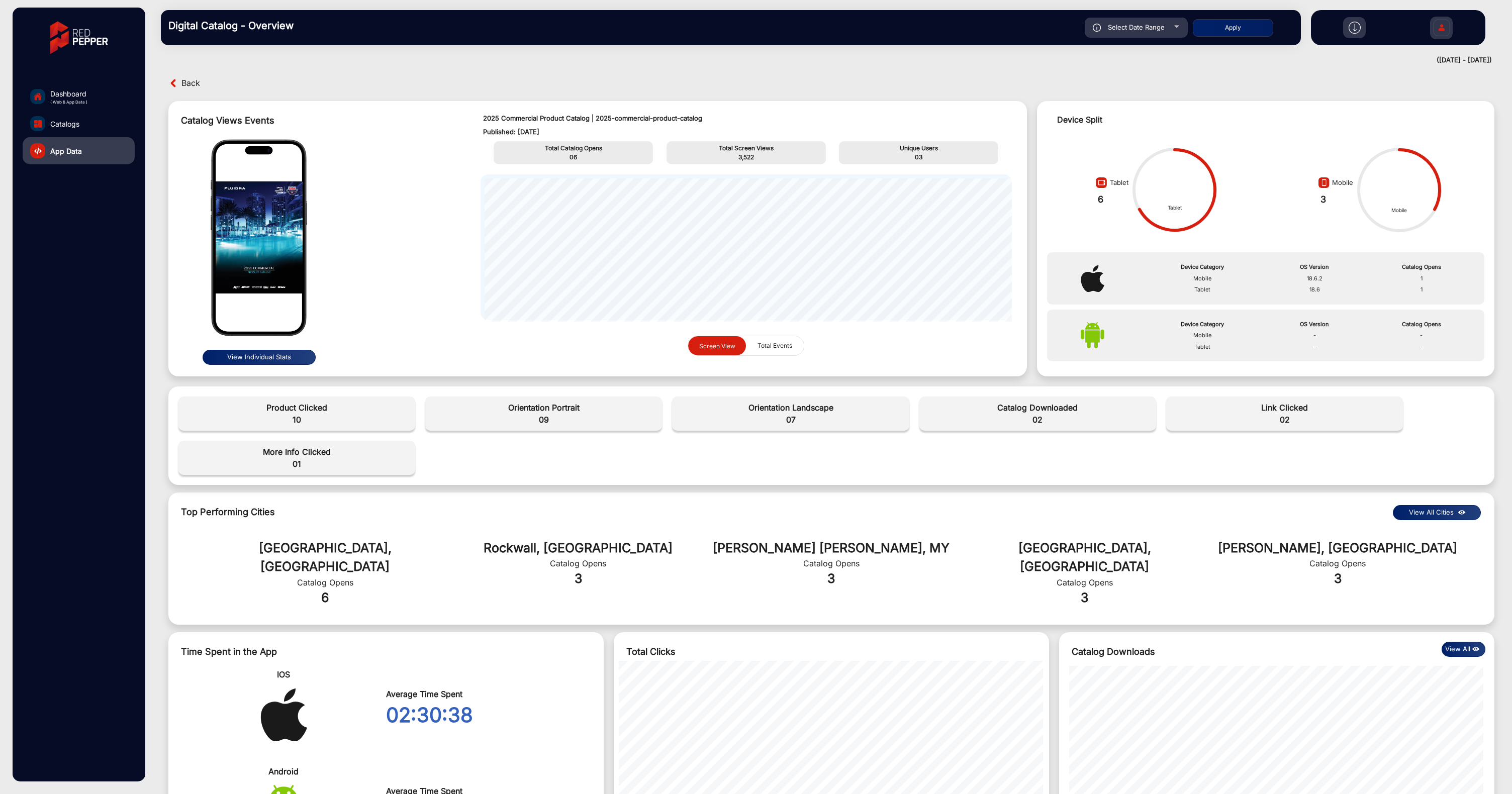
click at [191, 84] on span "Back" at bounding box center [191, 83] width 18 height 16
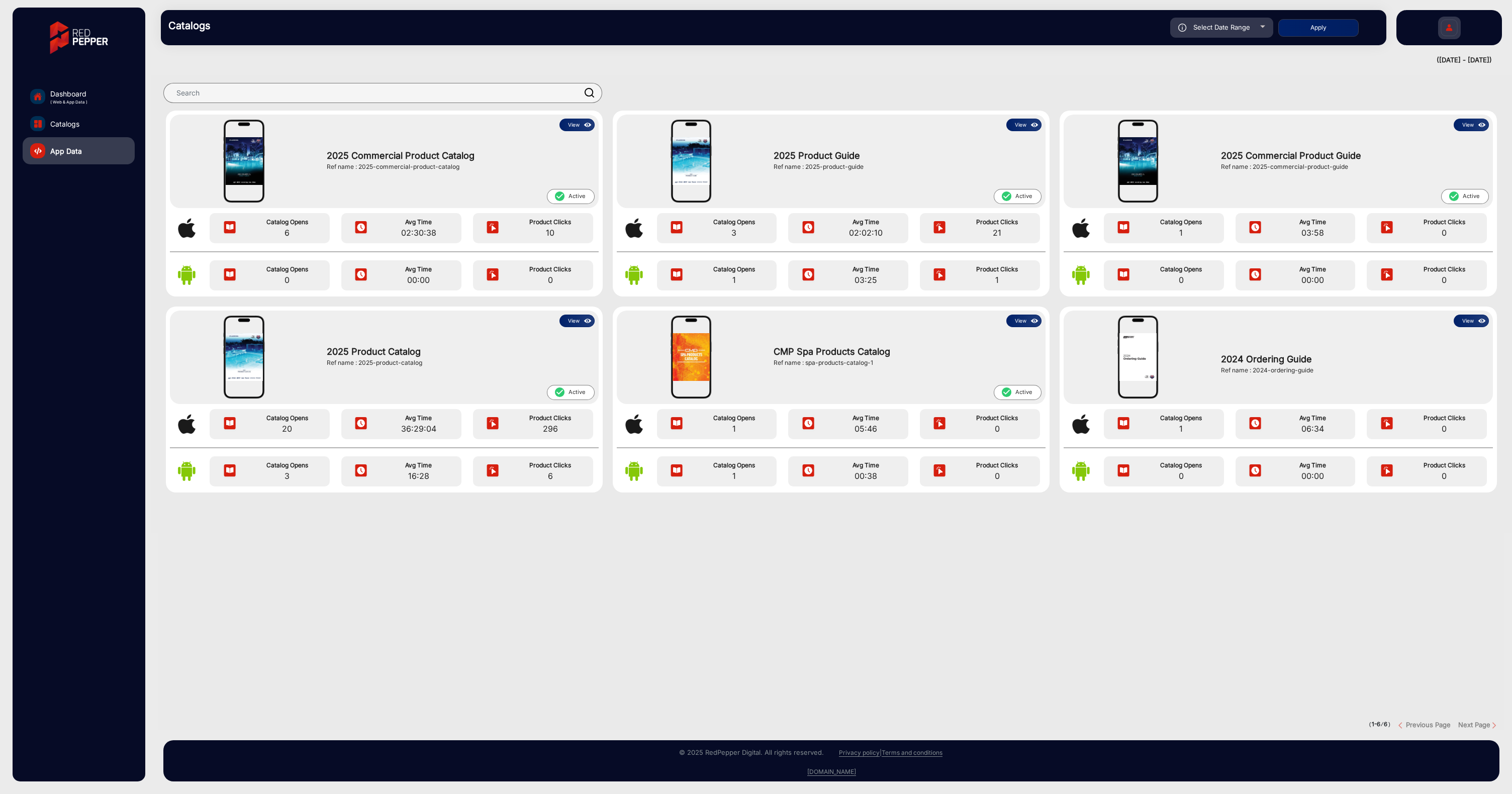
click at [1239, 35] on div "Select Date Range" at bounding box center [1222, 28] width 103 height 20
type input "[DATE]"
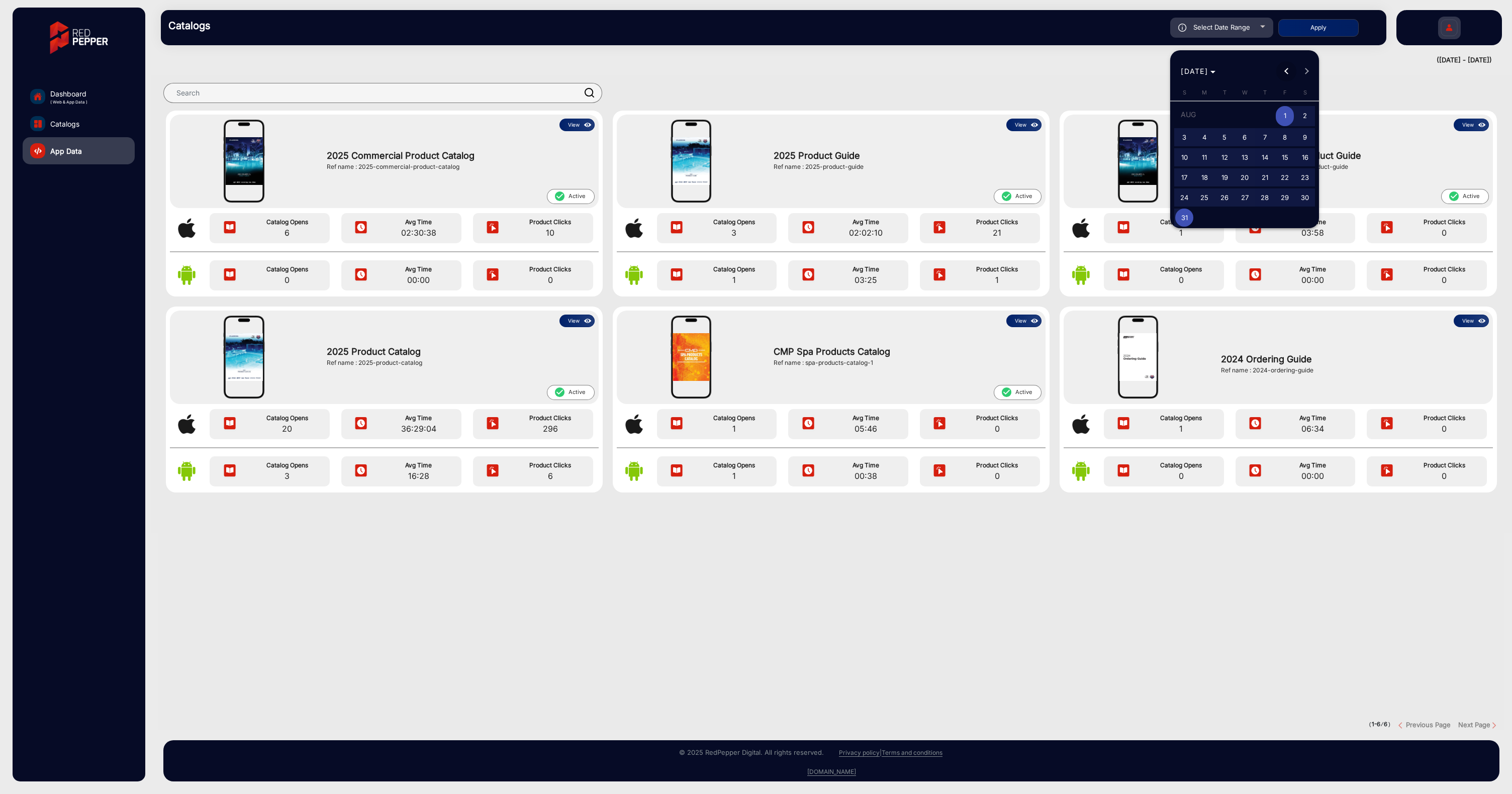
click at [1285, 71] on button "Previous month" at bounding box center [1287, 71] width 20 height 20
click at [1188, 132] on span "1" at bounding box center [1184, 135] width 18 height 18
type input "[DATE]"
click at [1306, 74] on span "Next month" at bounding box center [1306, 71] width 20 height 20
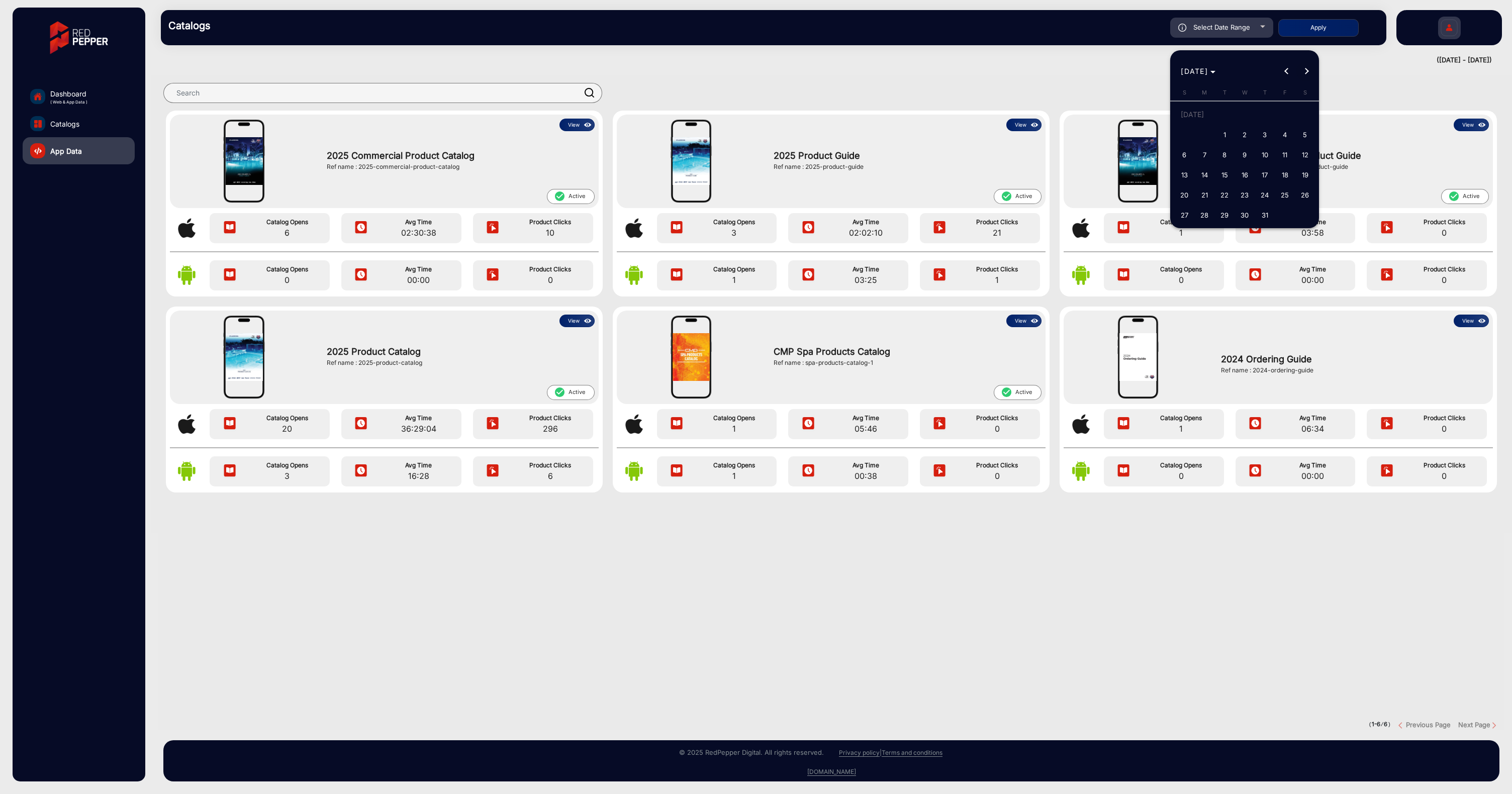
click at [1306, 74] on span "Next month" at bounding box center [1306, 71] width 20 height 20
click at [1188, 220] on span "31" at bounding box center [1184, 218] width 18 height 18
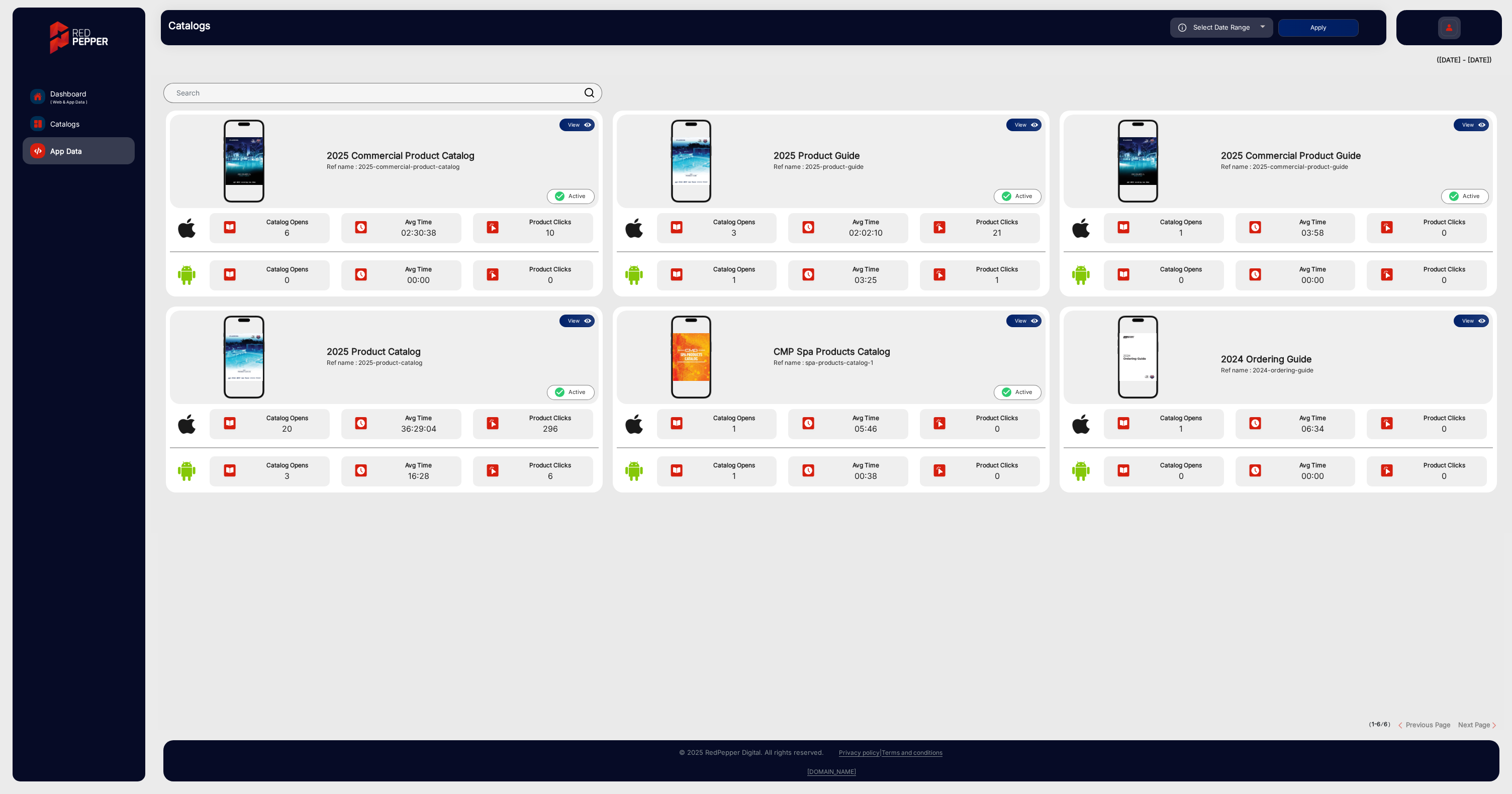
type input "[DATE]"
click at [1333, 30] on button "Apply" at bounding box center [1318, 28] width 81 height 18
type input "[DATE]"
click at [578, 321] on button "View" at bounding box center [577, 321] width 35 height 13
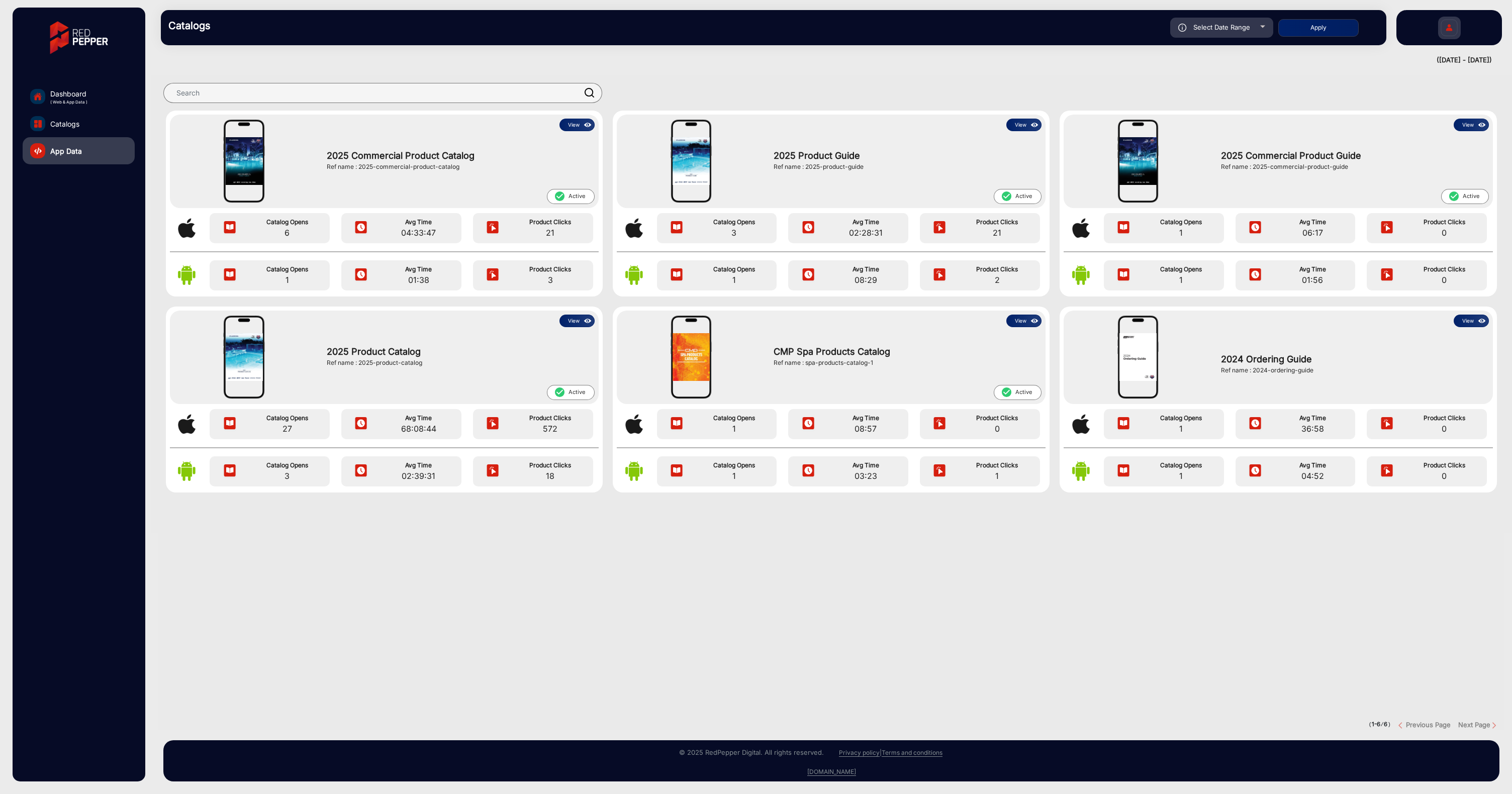
scroll to position [8, 0]
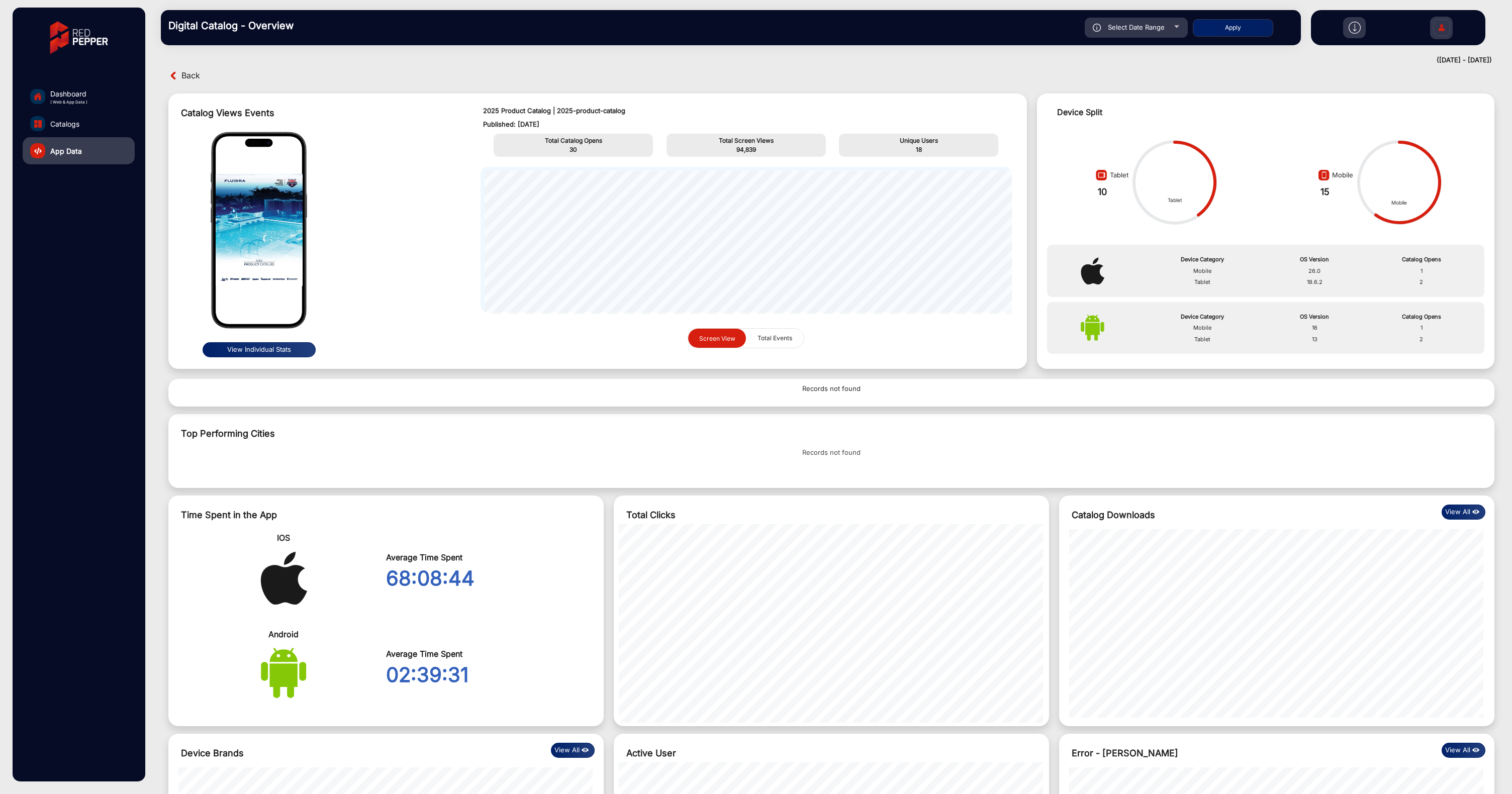
click at [411, 205] on div "View Individual Stats" at bounding box center [332, 242] width 297 height 224
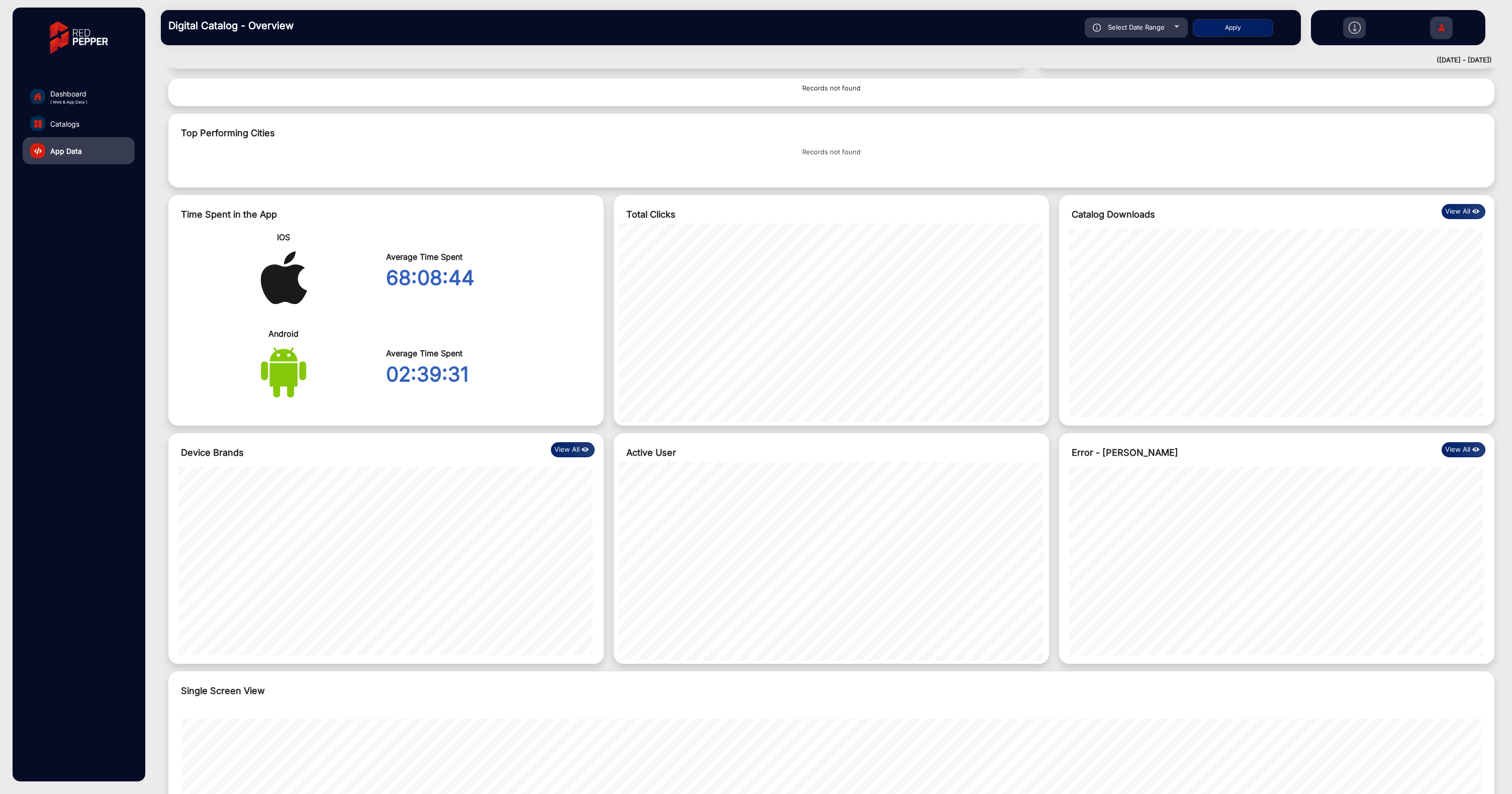
scroll to position [301, 0]
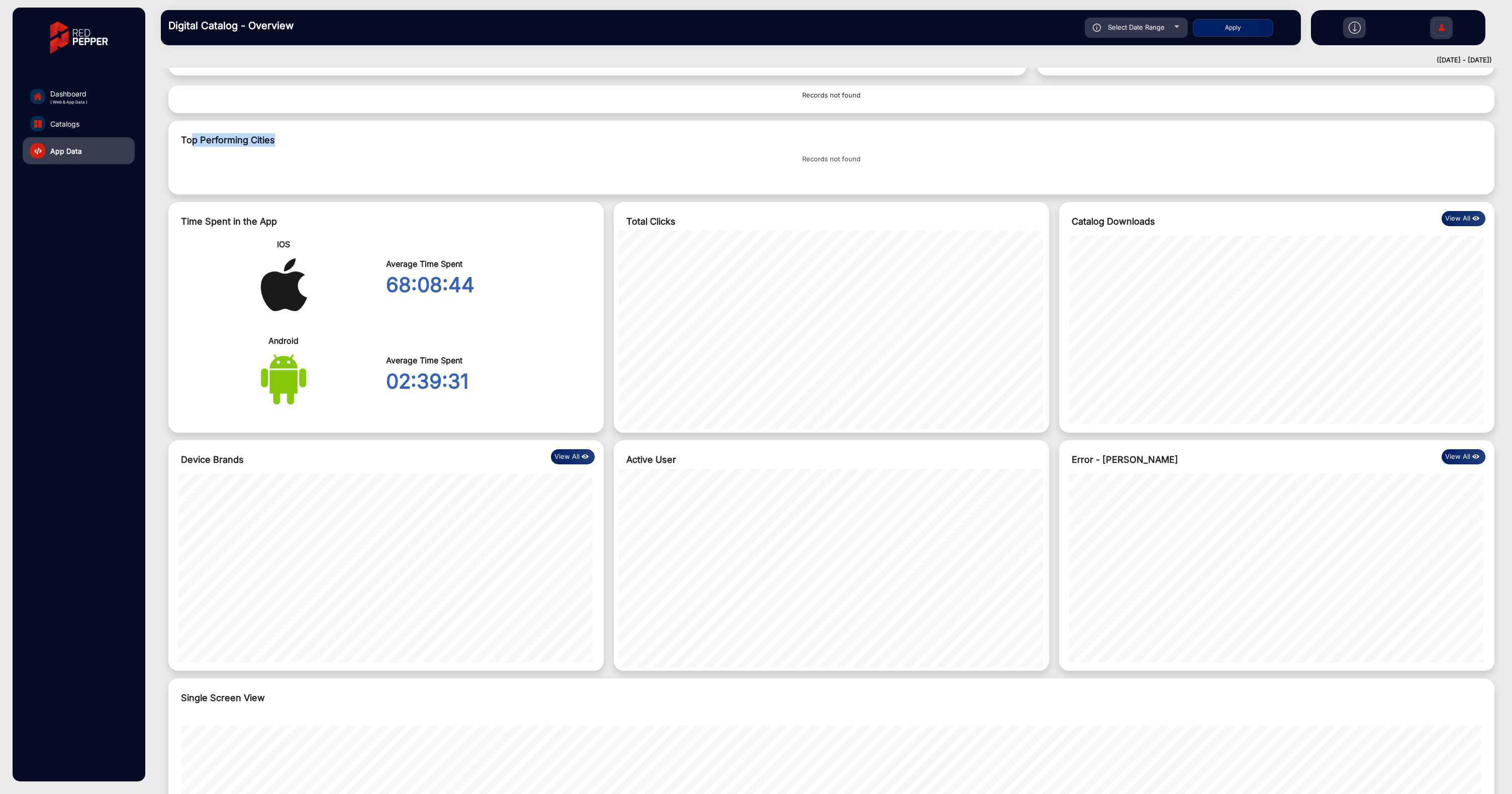
drag, startPoint x: 191, startPoint y: 141, endPoint x: 687, endPoint y: 162, distance: 496.4
click at [302, 146] on div "Top Performing Cities" at bounding box center [831, 140] width 1301 height 13
drag, startPoint x: 800, startPoint y: 158, endPoint x: 923, endPoint y: 158, distance: 123.0
click at [923, 158] on span "Records not found" at bounding box center [832, 159] width 1266 height 10
click at [830, 154] on div "Top Performing Cities Records not found" at bounding box center [831, 158] width 1326 height 74
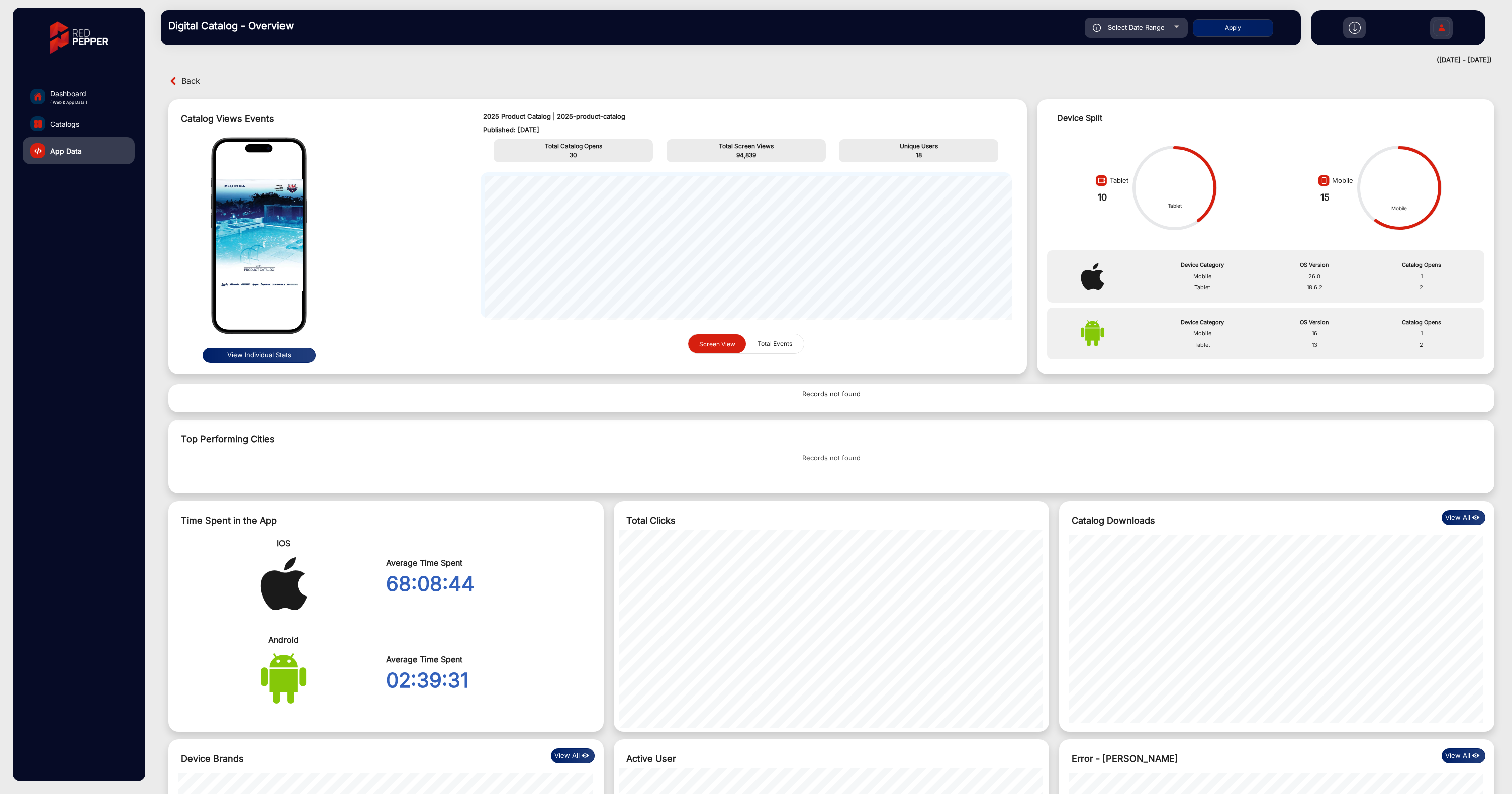
scroll to position [0, 0]
